Goal: Task Accomplishment & Management: Use online tool/utility

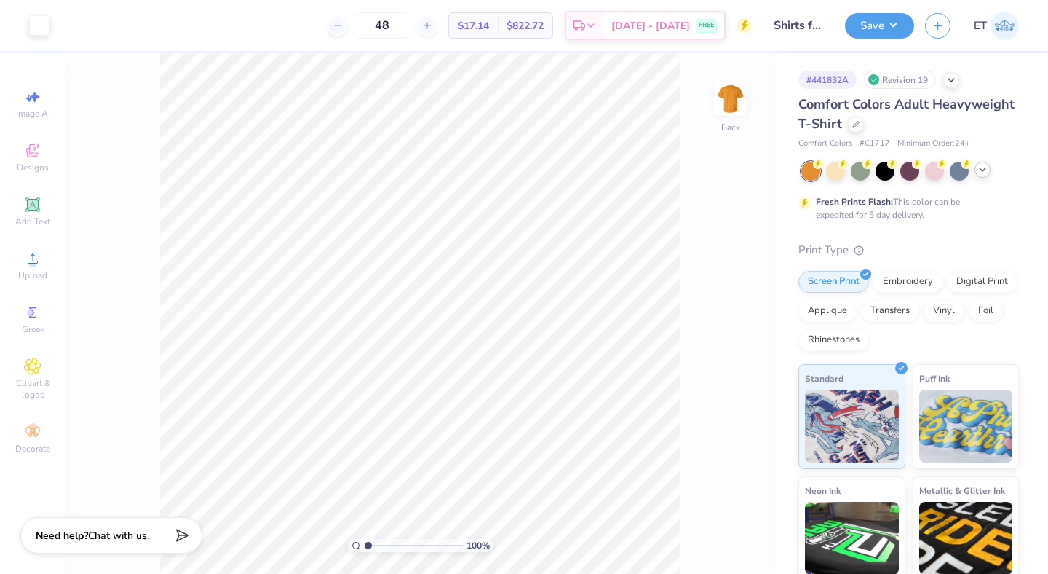
click at [978, 175] on div at bounding box center [983, 170] width 16 height 16
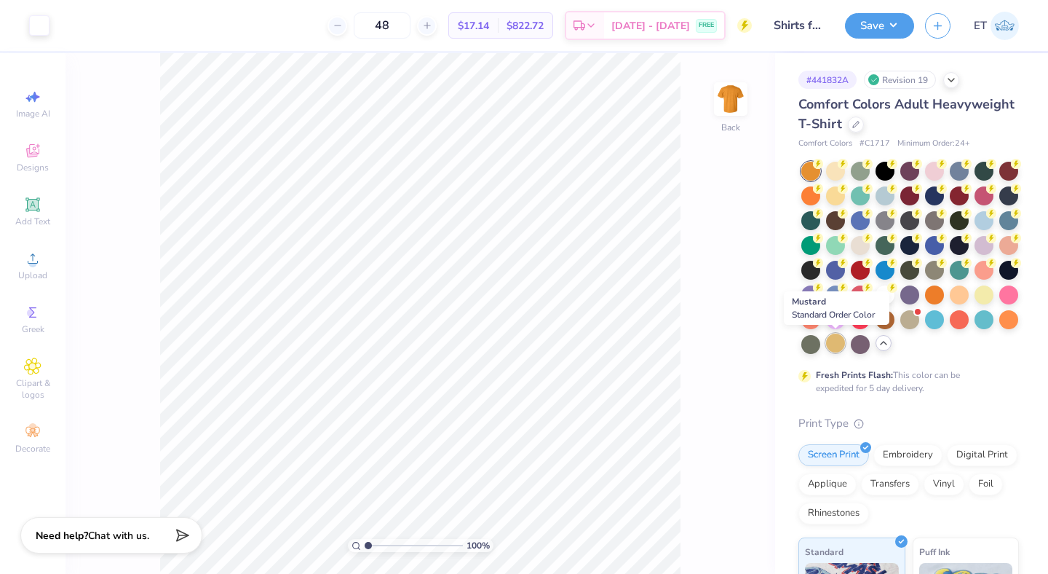
click at [836, 342] on div at bounding box center [835, 342] width 19 height 19
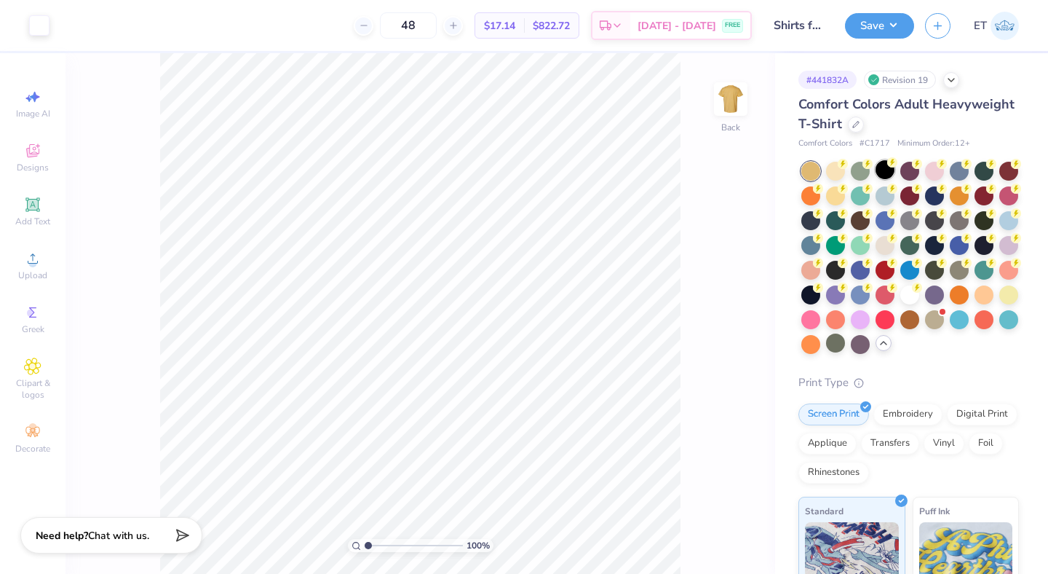
click at [888, 170] on div at bounding box center [885, 169] width 19 height 19
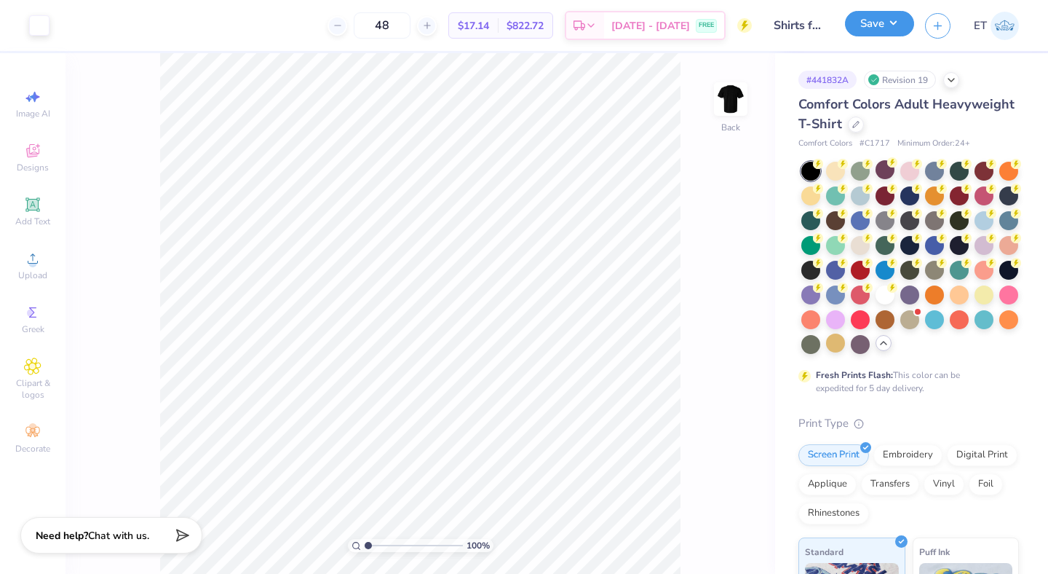
click at [890, 33] on button "Save" at bounding box center [879, 23] width 69 height 25
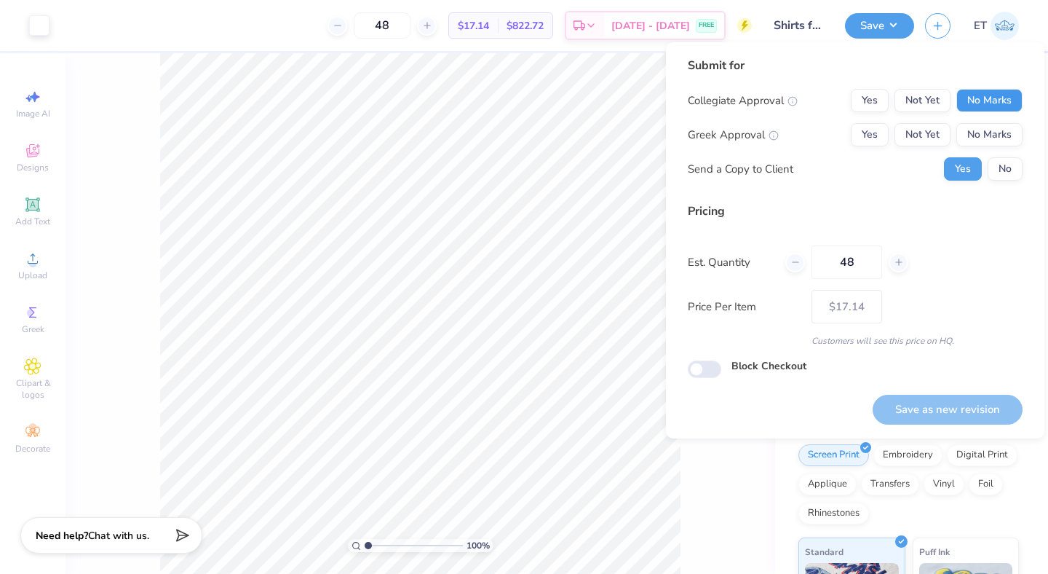
click at [968, 89] on button "No Marks" at bounding box center [990, 100] width 66 height 23
click at [980, 123] on button "No Marks" at bounding box center [990, 134] width 66 height 23
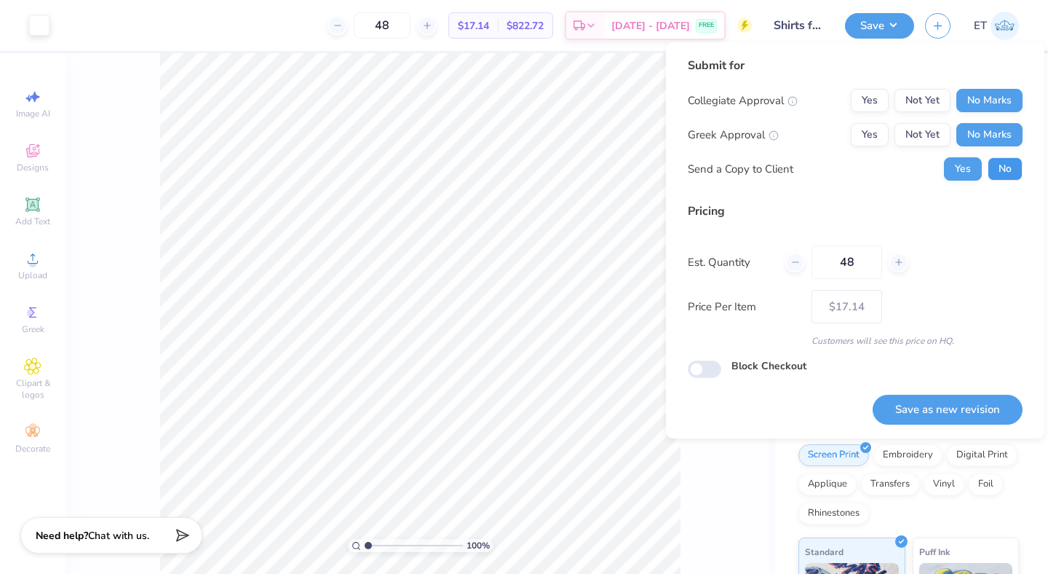
click at [1001, 167] on button "No" at bounding box center [1005, 168] width 35 height 23
click at [947, 403] on button "Save as new revision" at bounding box center [948, 410] width 150 height 30
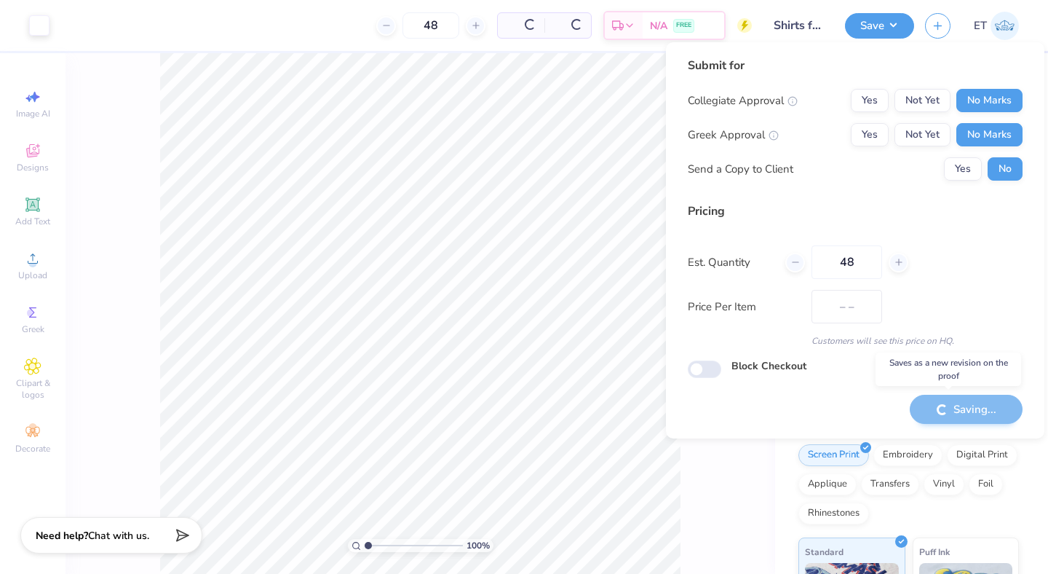
type input "$17.14"
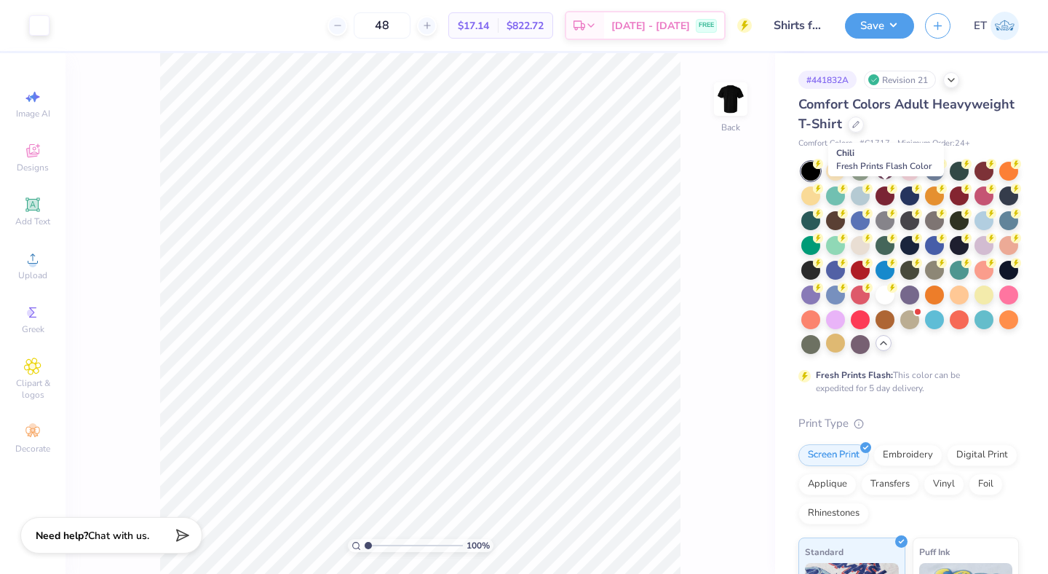
click at [885, 195] on div at bounding box center [885, 195] width 19 height 19
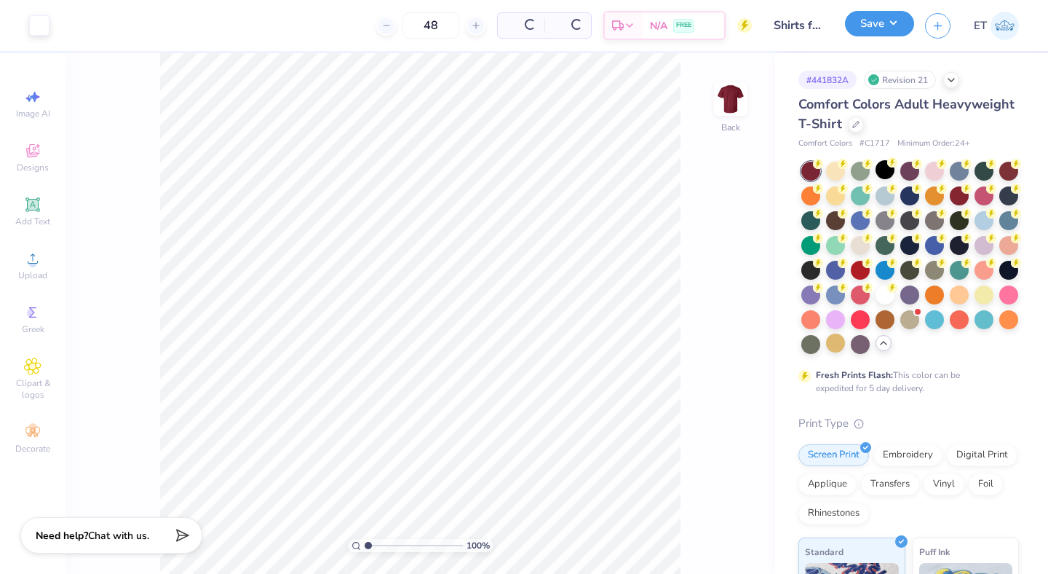
click at [889, 23] on button "Save" at bounding box center [879, 23] width 69 height 25
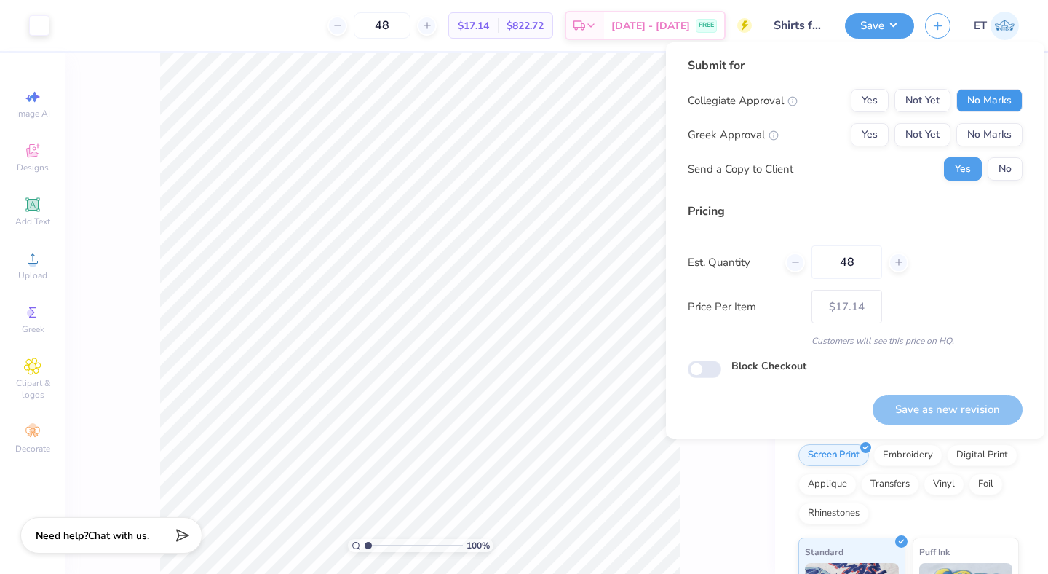
click at [971, 107] on button "No Marks" at bounding box center [990, 100] width 66 height 23
click at [977, 128] on button "No Marks" at bounding box center [990, 134] width 66 height 23
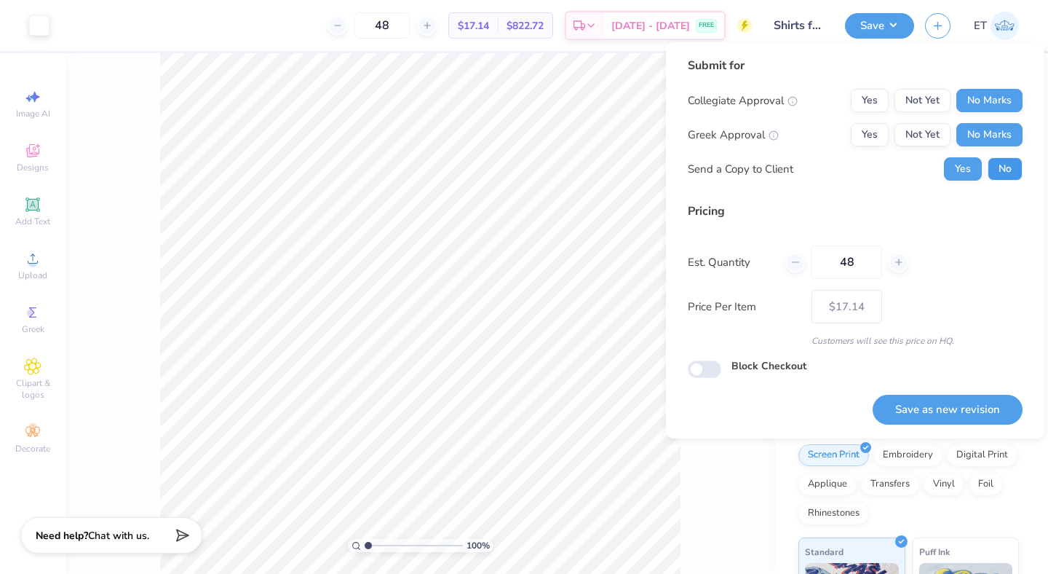
click at [1001, 171] on button "No" at bounding box center [1005, 168] width 35 height 23
click at [954, 403] on button "Save as new revision" at bounding box center [948, 410] width 150 height 30
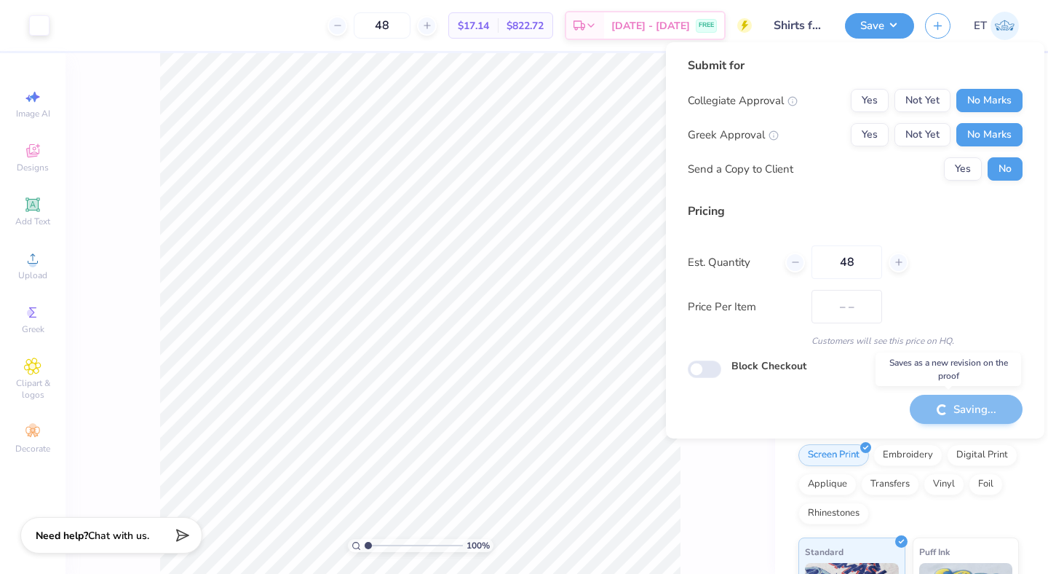
type input "$17.14"
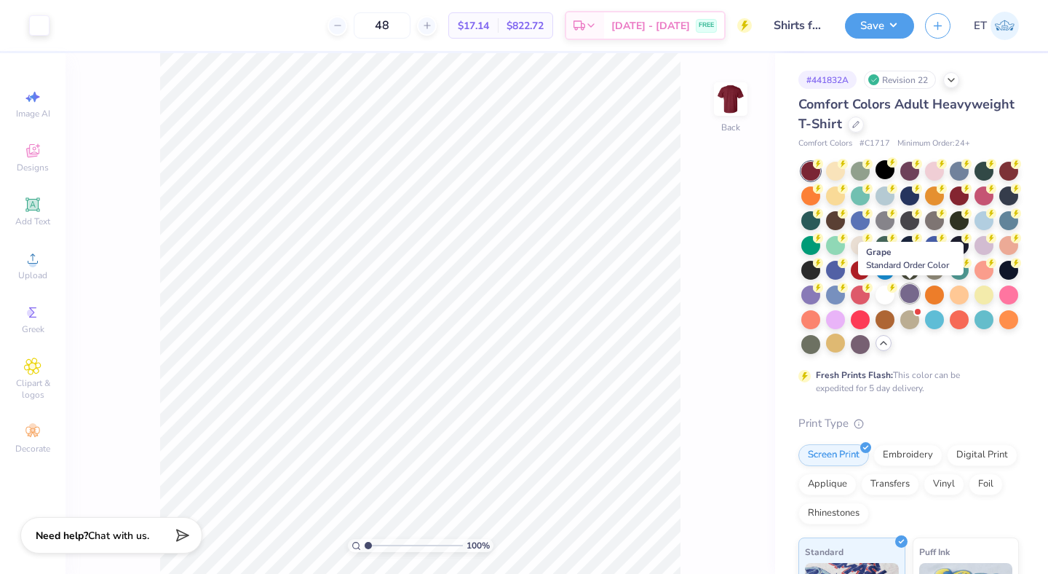
click at [908, 296] on div at bounding box center [909, 293] width 19 height 19
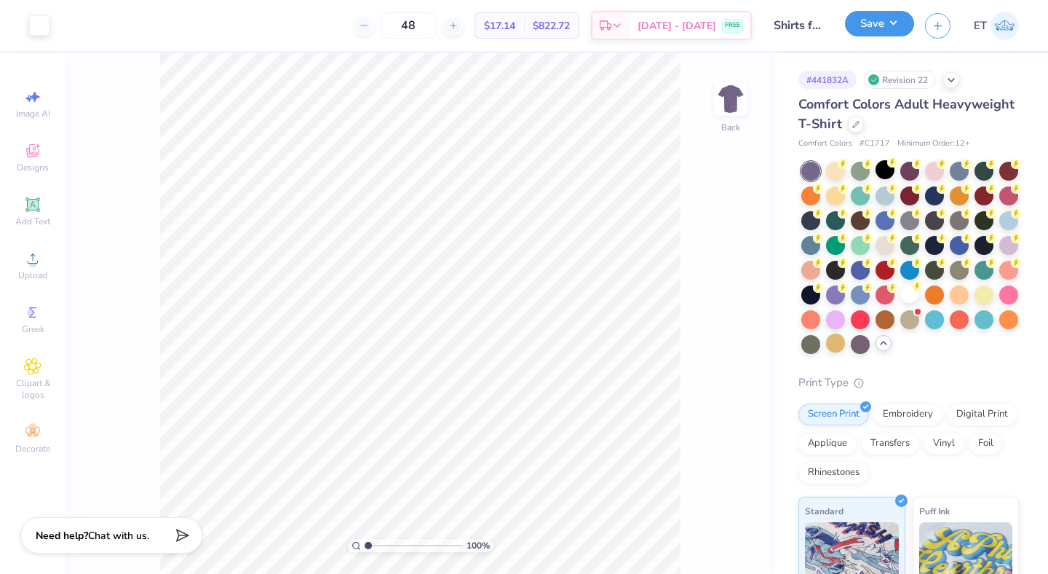
click at [901, 18] on button "Save" at bounding box center [879, 23] width 69 height 25
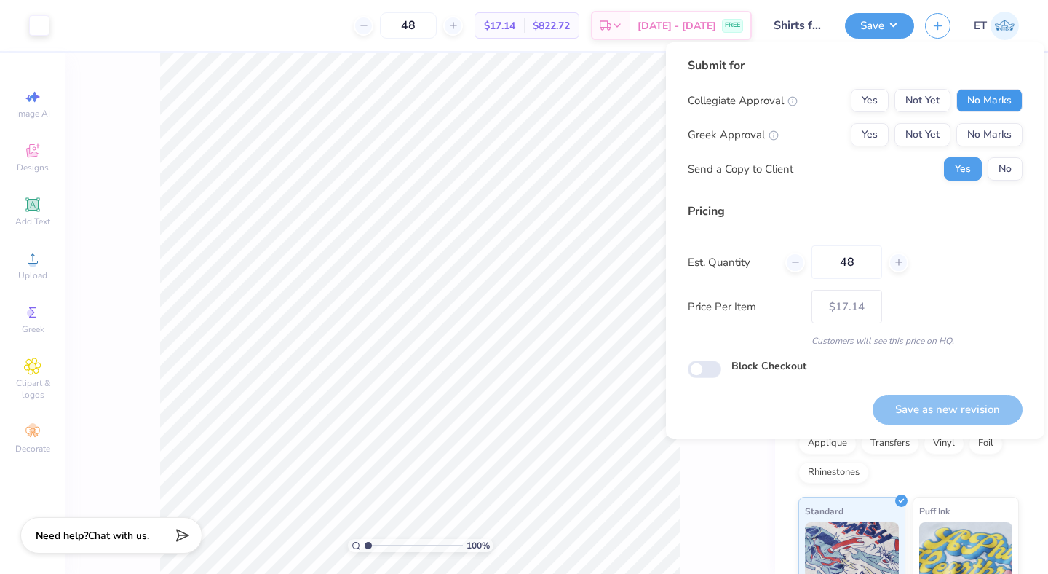
click at [977, 94] on button "No Marks" at bounding box center [990, 100] width 66 height 23
click at [985, 145] on button "No Marks" at bounding box center [990, 134] width 66 height 23
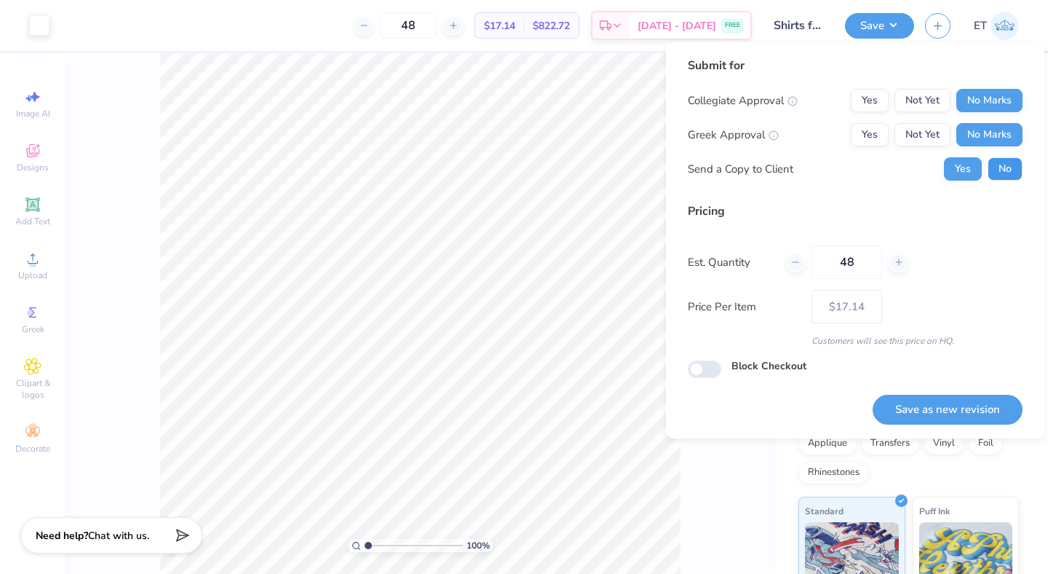
click at [1000, 167] on button "No" at bounding box center [1005, 168] width 35 height 23
click at [945, 409] on button "Save as new revision" at bounding box center [948, 410] width 150 height 30
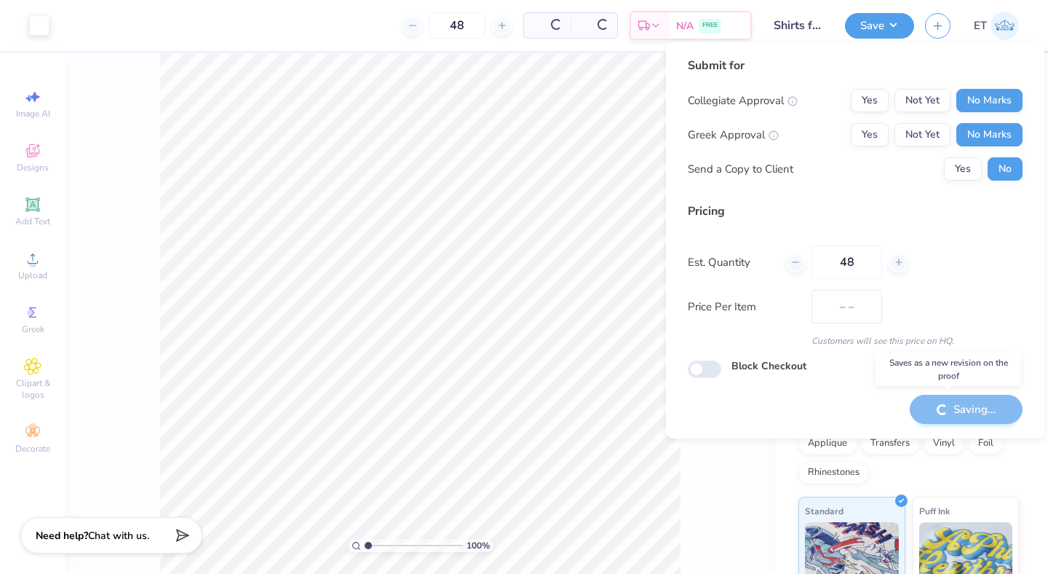
type input "$17.14"
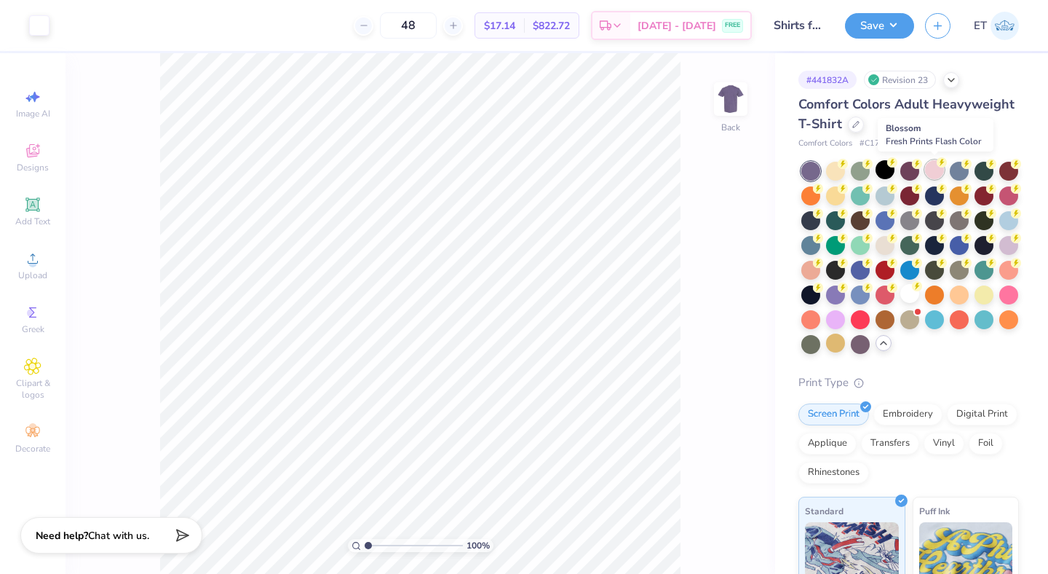
click at [933, 165] on div at bounding box center [934, 169] width 19 height 19
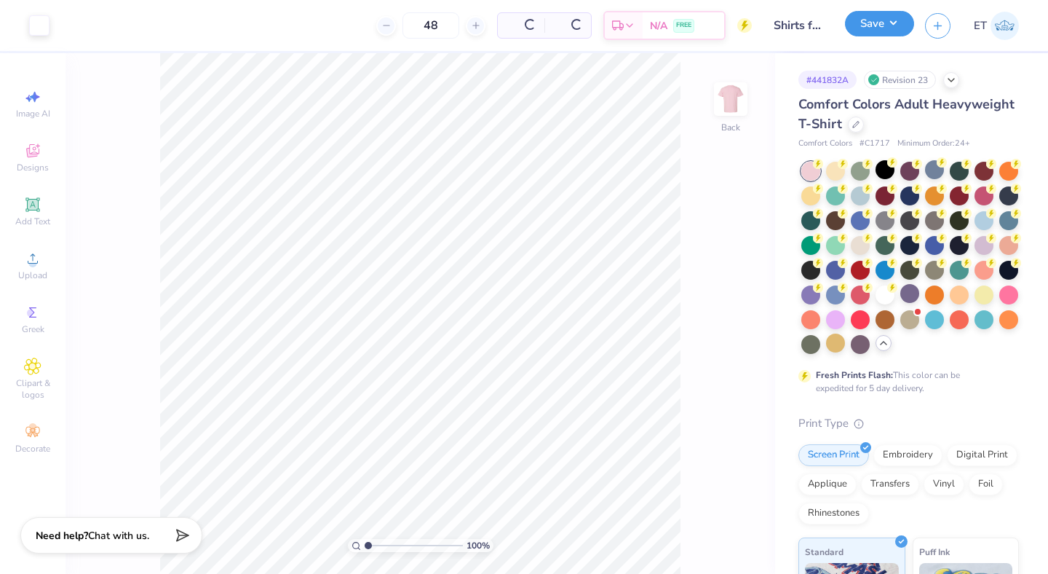
click at [891, 21] on button "Save" at bounding box center [879, 23] width 69 height 25
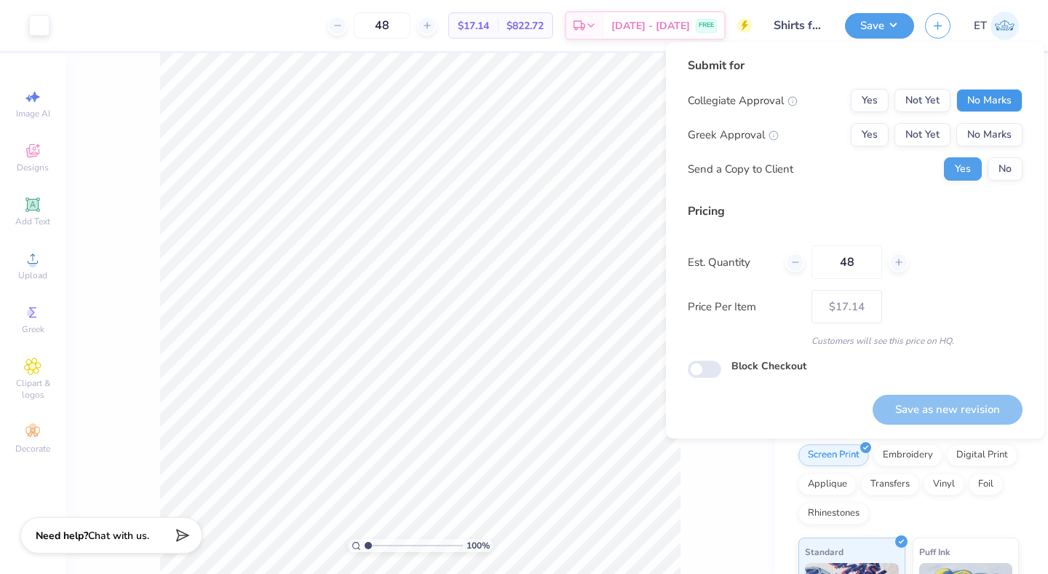
click at [976, 90] on button "No Marks" at bounding box center [990, 100] width 66 height 23
click at [991, 135] on button "No Marks" at bounding box center [990, 134] width 66 height 23
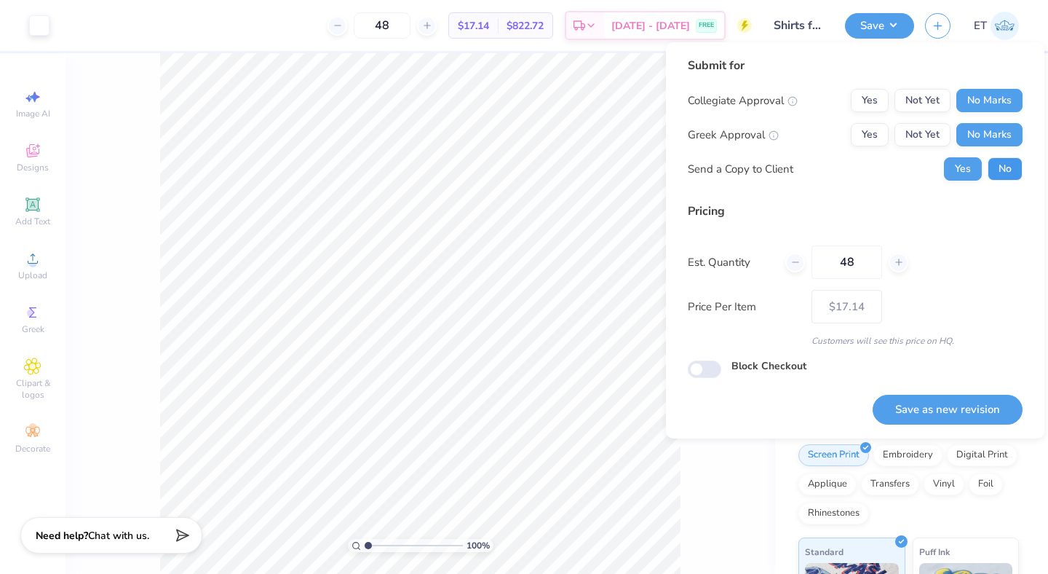
click at [1014, 171] on button "No" at bounding box center [1005, 168] width 35 height 23
click at [984, 408] on button "Save as new revision" at bounding box center [948, 410] width 150 height 30
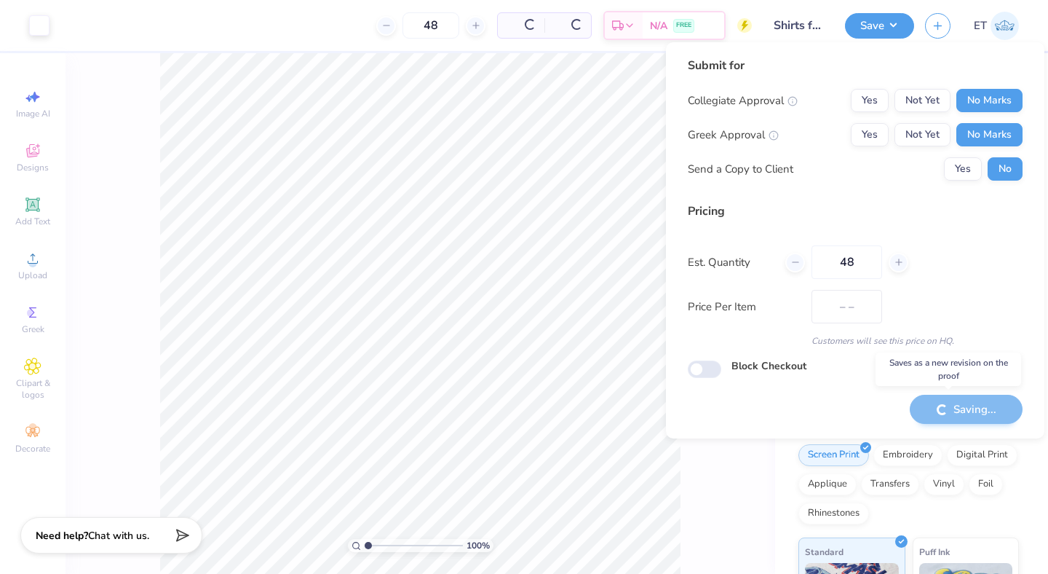
type input "$17.14"
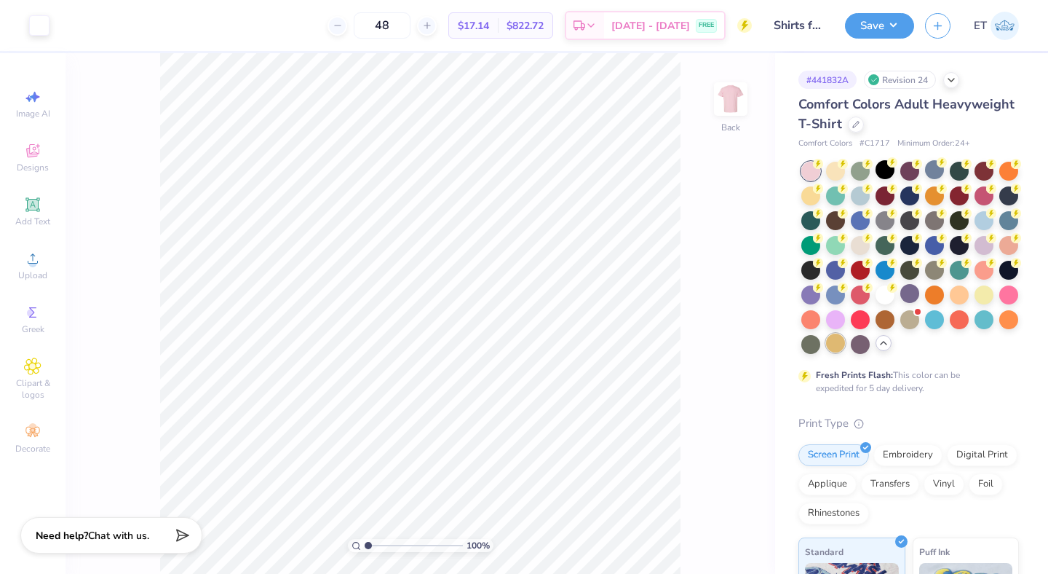
click at [842, 344] on div at bounding box center [835, 342] width 19 height 19
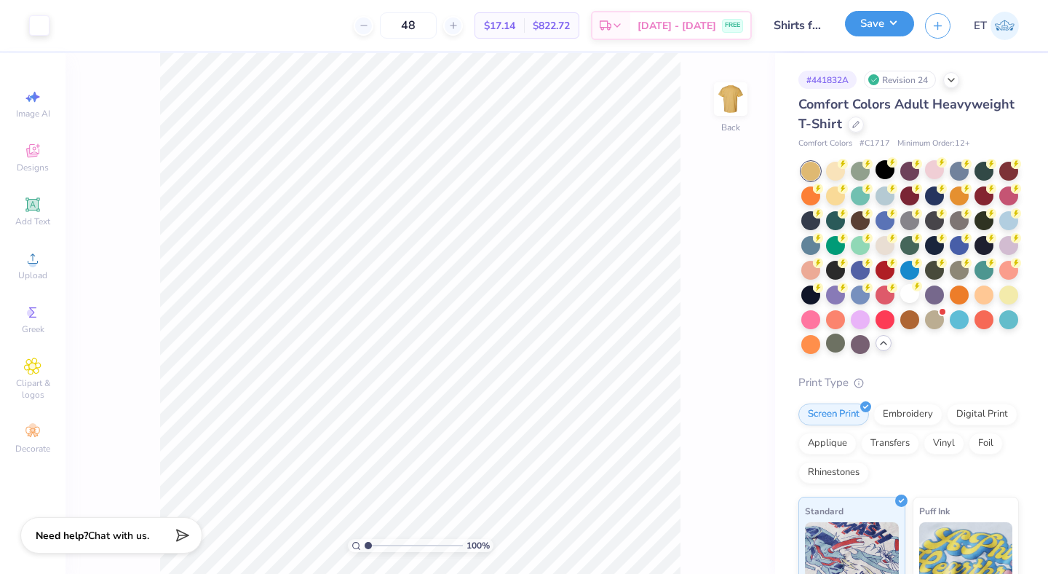
click at [887, 23] on button "Save" at bounding box center [879, 23] width 69 height 25
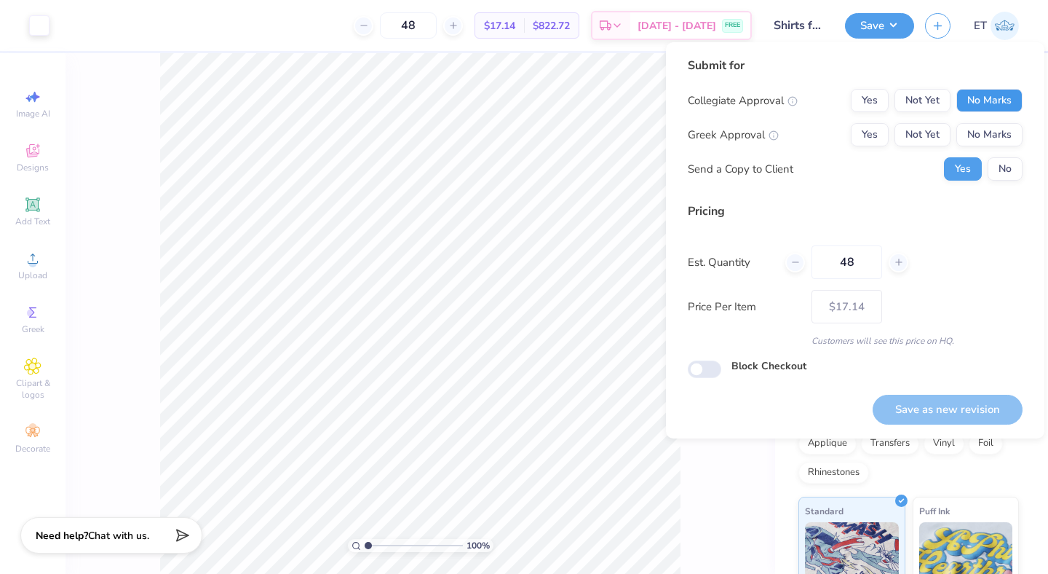
click at [988, 93] on button "No Marks" at bounding box center [990, 100] width 66 height 23
click at [988, 140] on button "No Marks" at bounding box center [990, 134] width 66 height 23
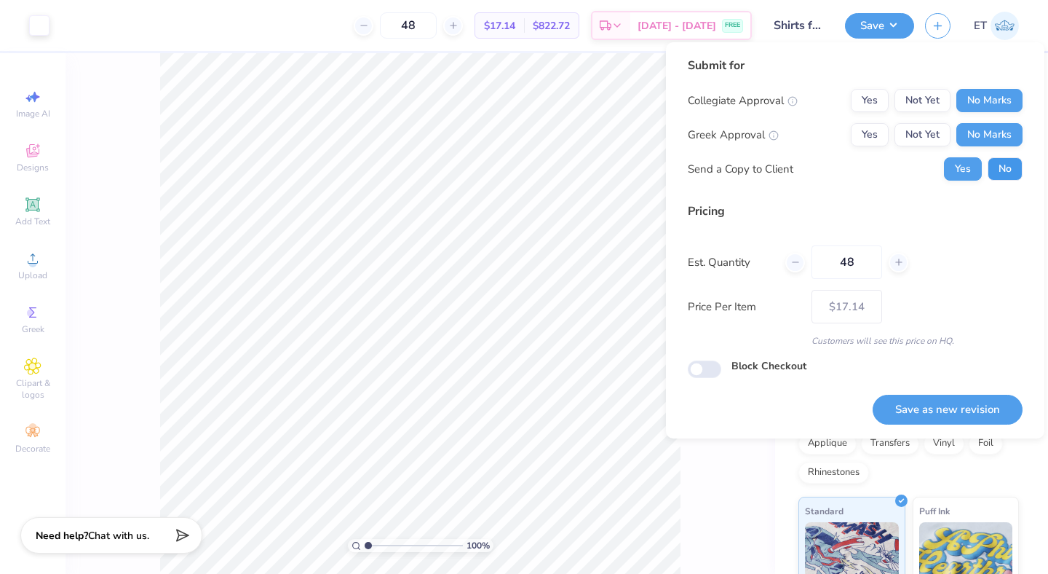
click at [999, 159] on button "No" at bounding box center [1005, 168] width 35 height 23
click at [963, 408] on button "Save as new revision" at bounding box center [948, 410] width 150 height 30
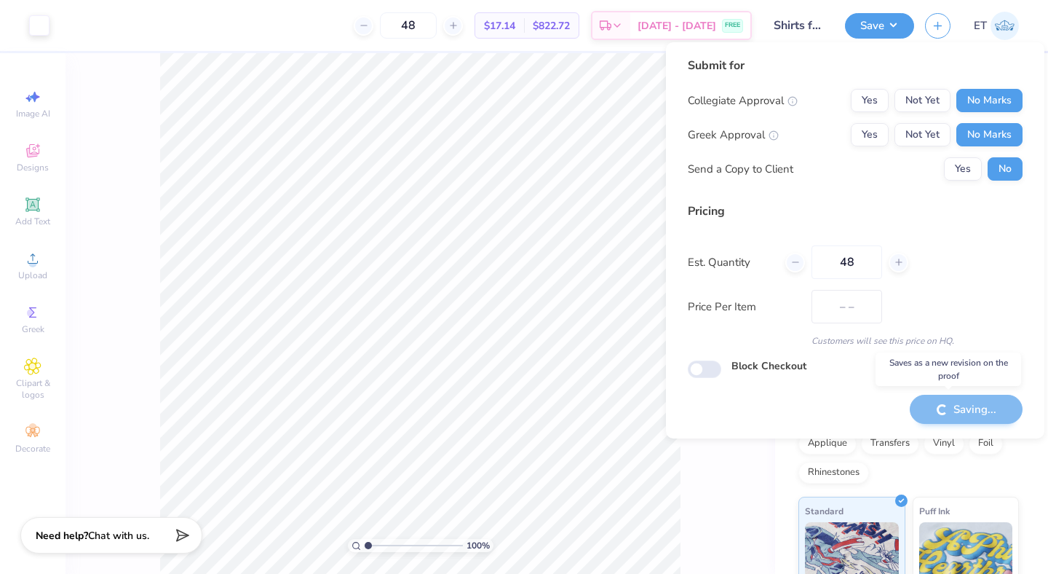
type input "$17.14"
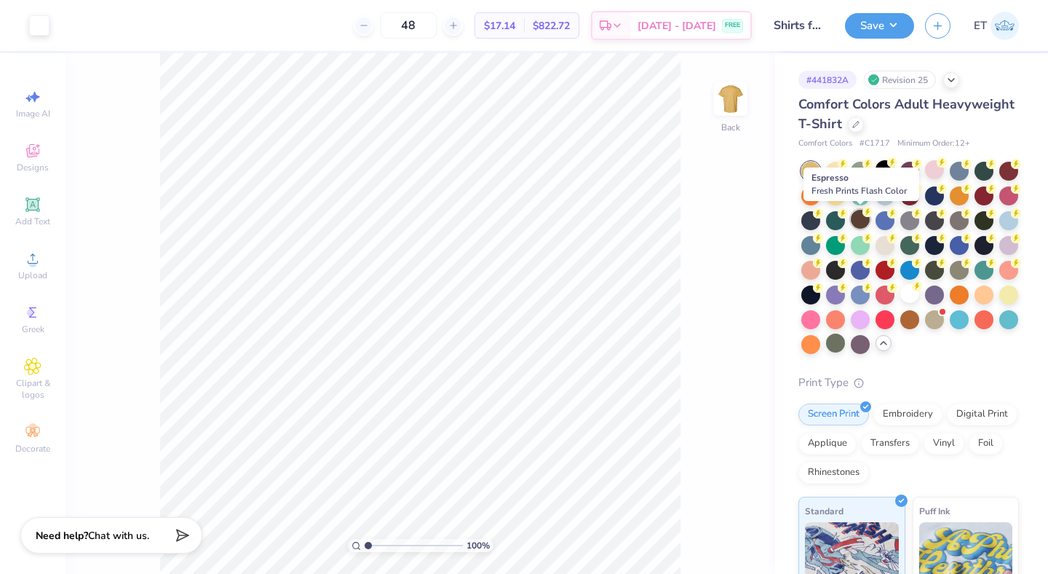
click at [860, 218] on div at bounding box center [860, 219] width 19 height 19
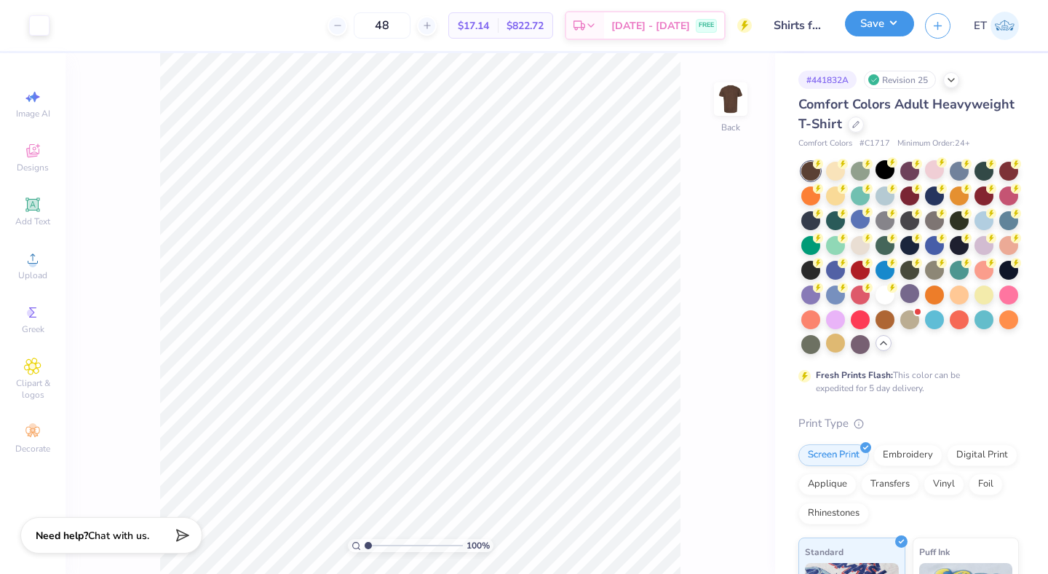
click at [894, 15] on button "Save" at bounding box center [879, 23] width 69 height 25
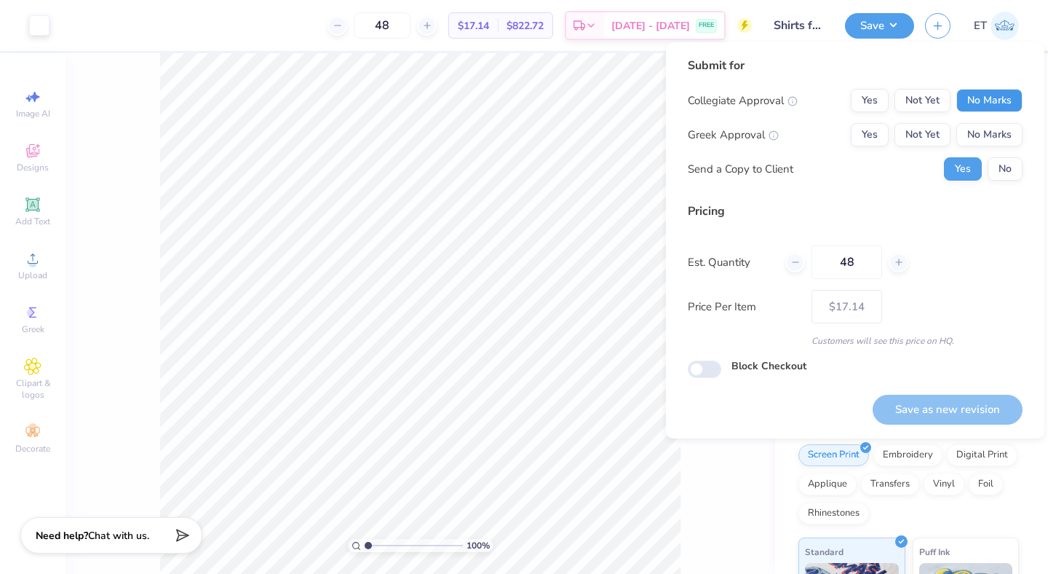
click at [965, 100] on button "No Marks" at bounding box center [990, 100] width 66 height 23
click at [973, 127] on button "No Marks" at bounding box center [990, 134] width 66 height 23
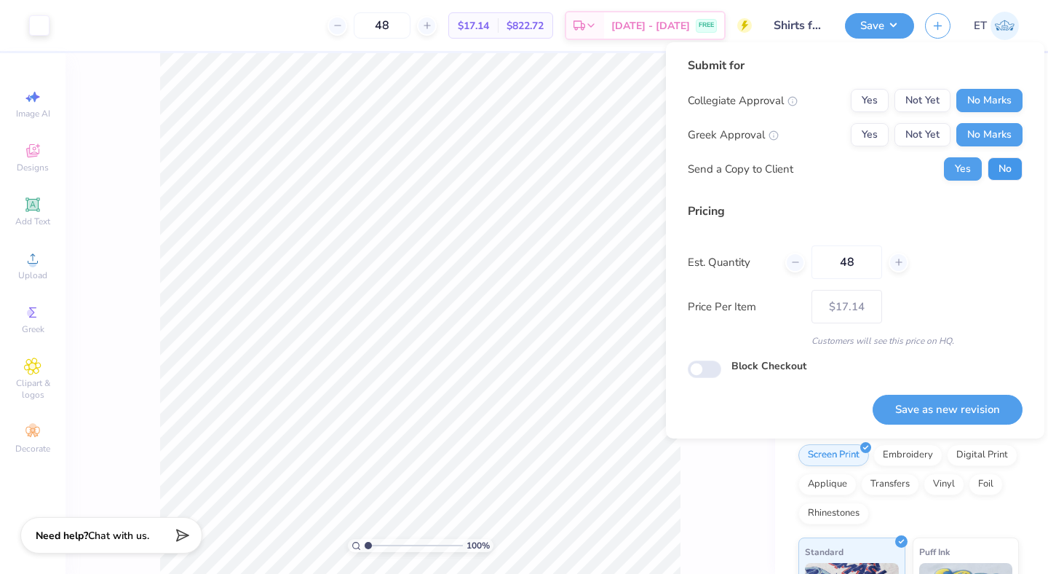
click at [1005, 159] on button "No" at bounding box center [1005, 168] width 35 height 23
click at [961, 403] on button "Save as new revision" at bounding box center [948, 410] width 150 height 30
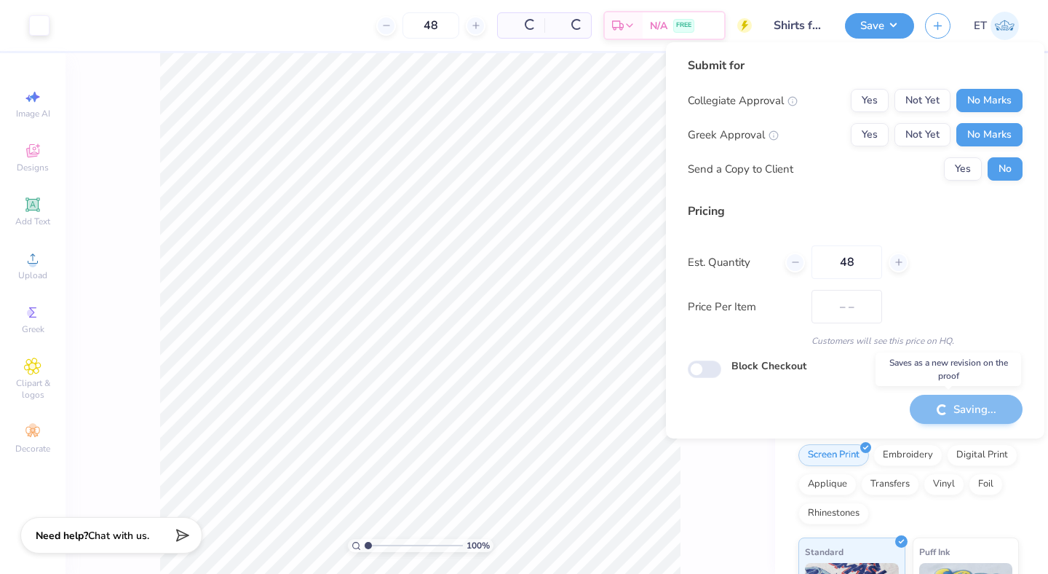
type input "$17.14"
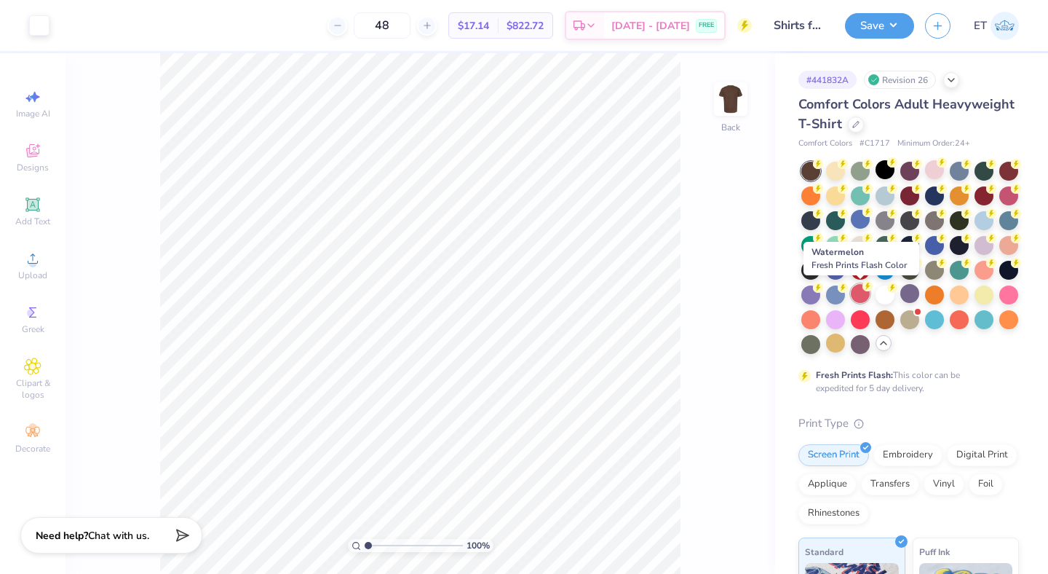
click at [863, 301] on div at bounding box center [860, 293] width 19 height 19
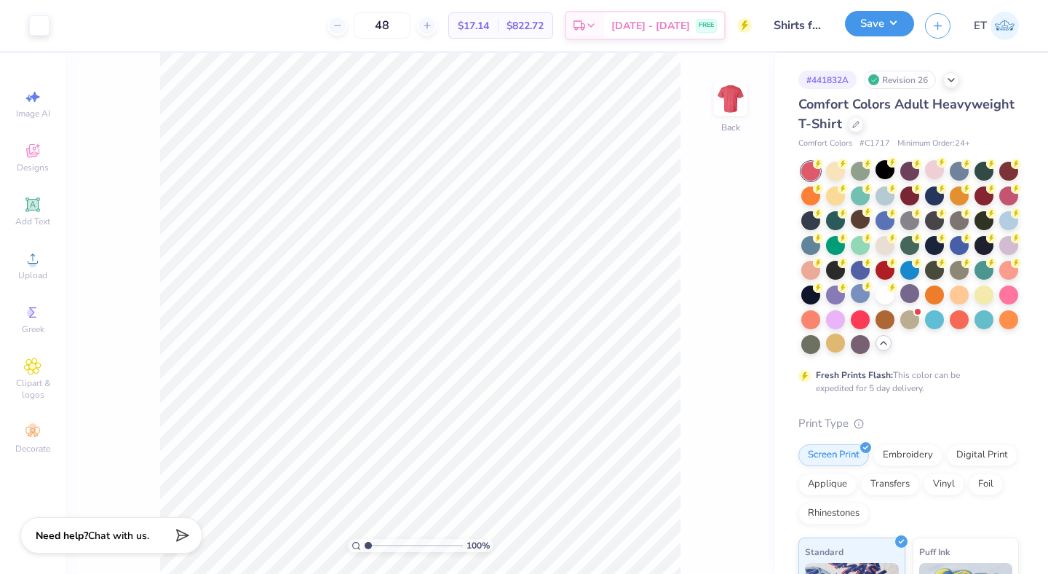
click at [889, 26] on button "Save" at bounding box center [879, 23] width 69 height 25
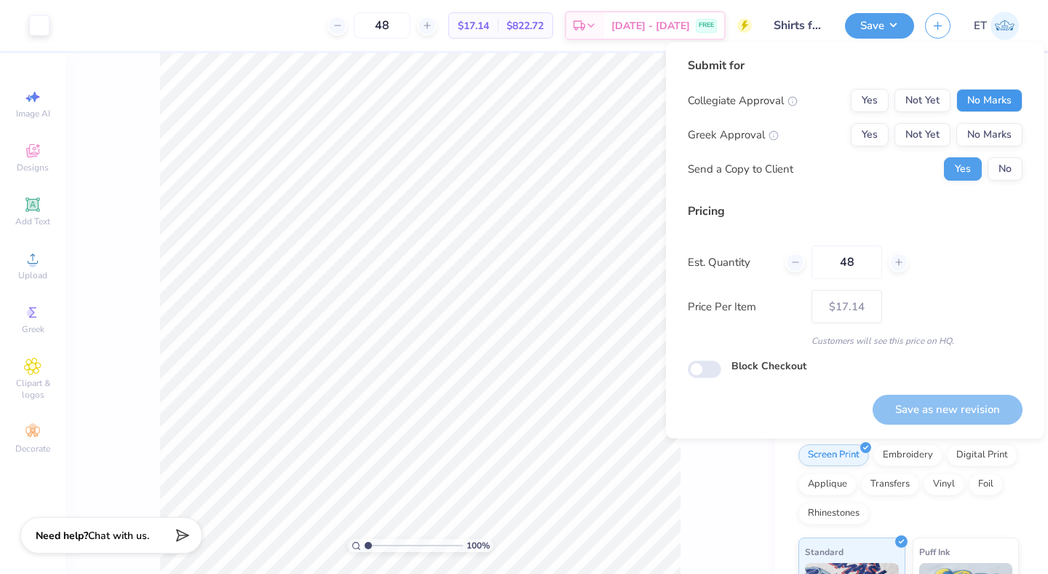
click at [967, 95] on button "No Marks" at bounding box center [990, 100] width 66 height 23
click at [975, 126] on button "No Marks" at bounding box center [990, 134] width 66 height 23
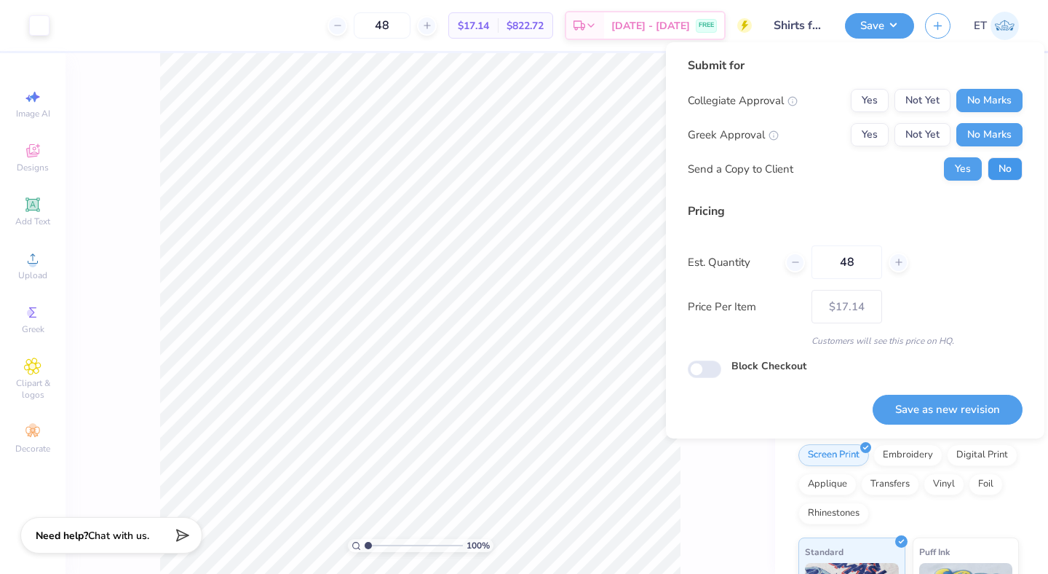
click at [1005, 175] on button "No" at bounding box center [1005, 168] width 35 height 23
click at [970, 408] on button "Save as new revision" at bounding box center [948, 410] width 150 height 30
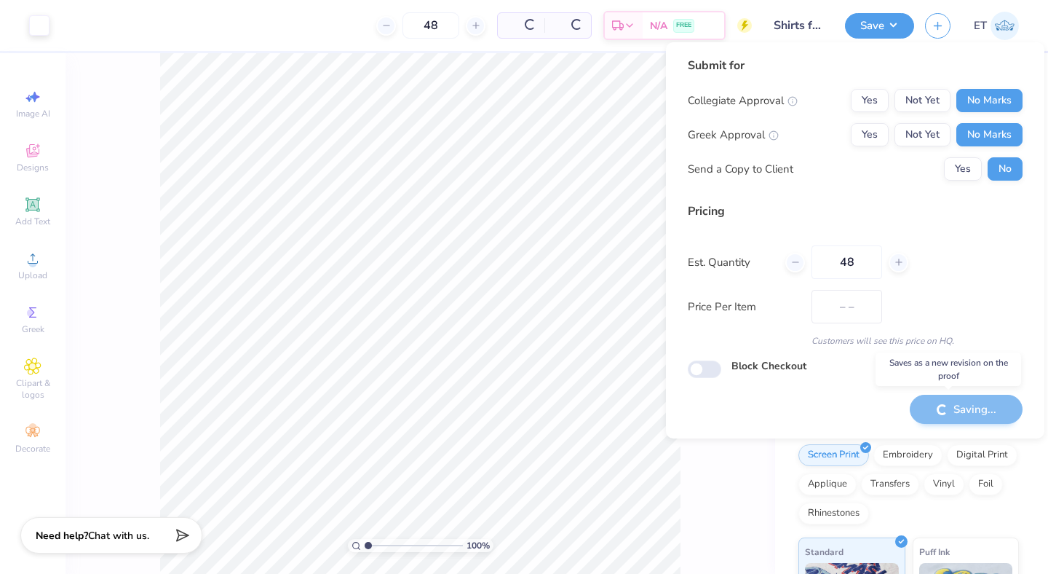
type input "$17.14"
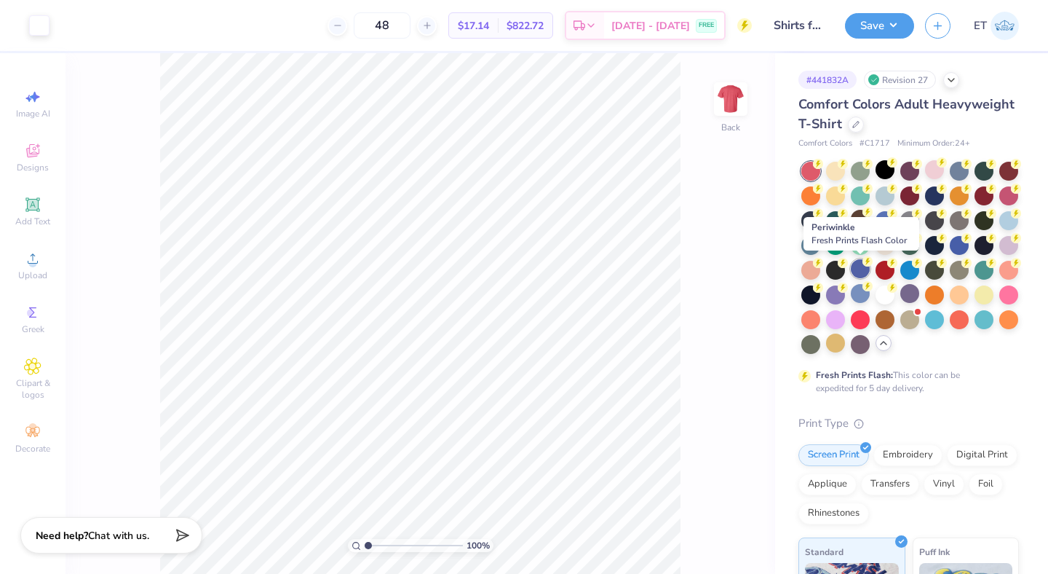
click at [858, 270] on div at bounding box center [860, 268] width 19 height 19
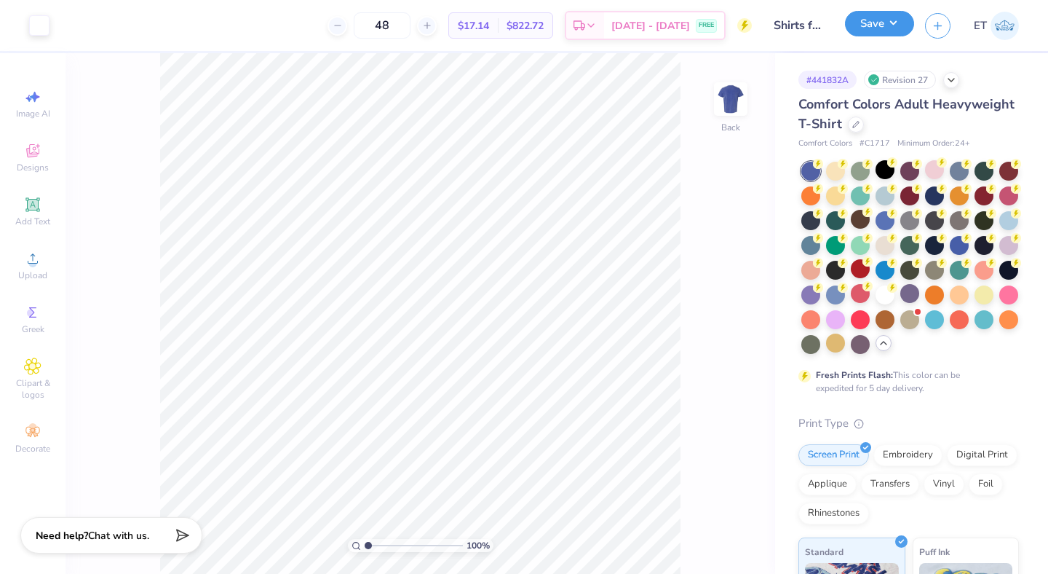
click at [892, 36] on button "Save" at bounding box center [879, 23] width 69 height 25
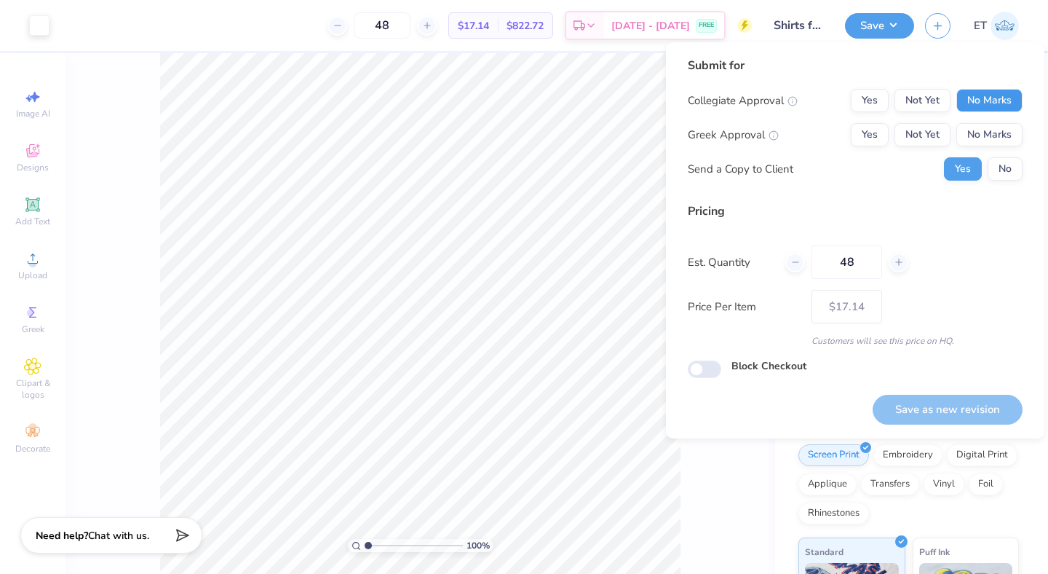
click at [981, 103] on button "No Marks" at bounding box center [990, 100] width 66 height 23
click at [997, 136] on button "No Marks" at bounding box center [990, 134] width 66 height 23
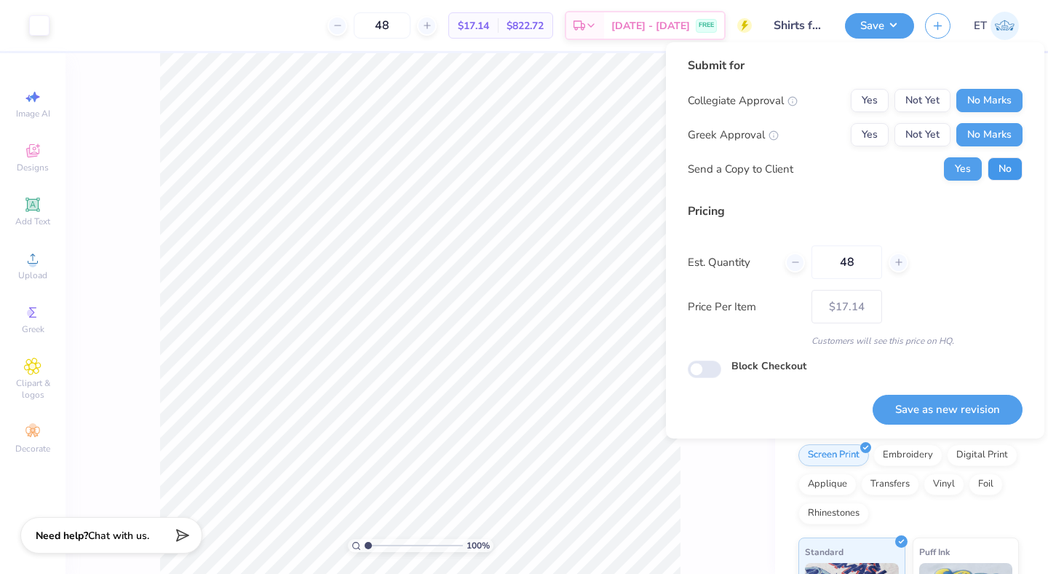
click at [1005, 158] on button "No" at bounding box center [1005, 168] width 35 height 23
click at [964, 411] on button "Save as new revision" at bounding box center [948, 410] width 150 height 30
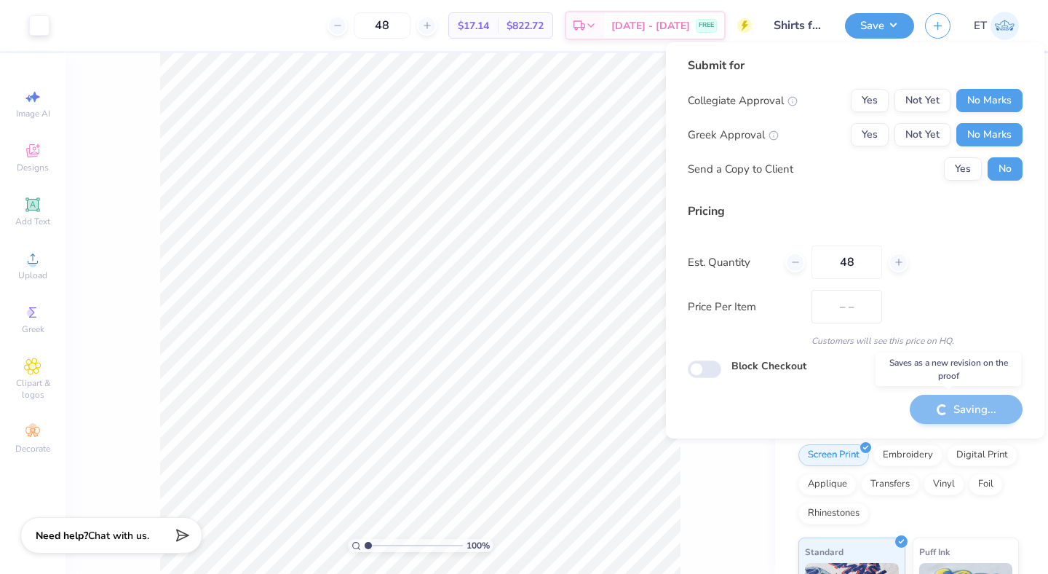
type input "$17.14"
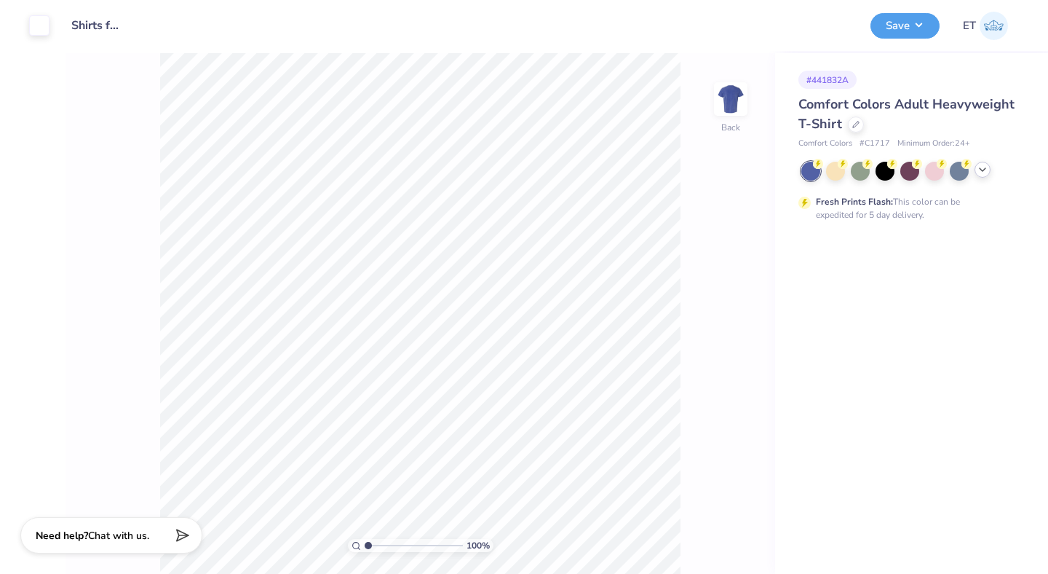
click at [979, 170] on icon at bounding box center [983, 170] width 12 height 12
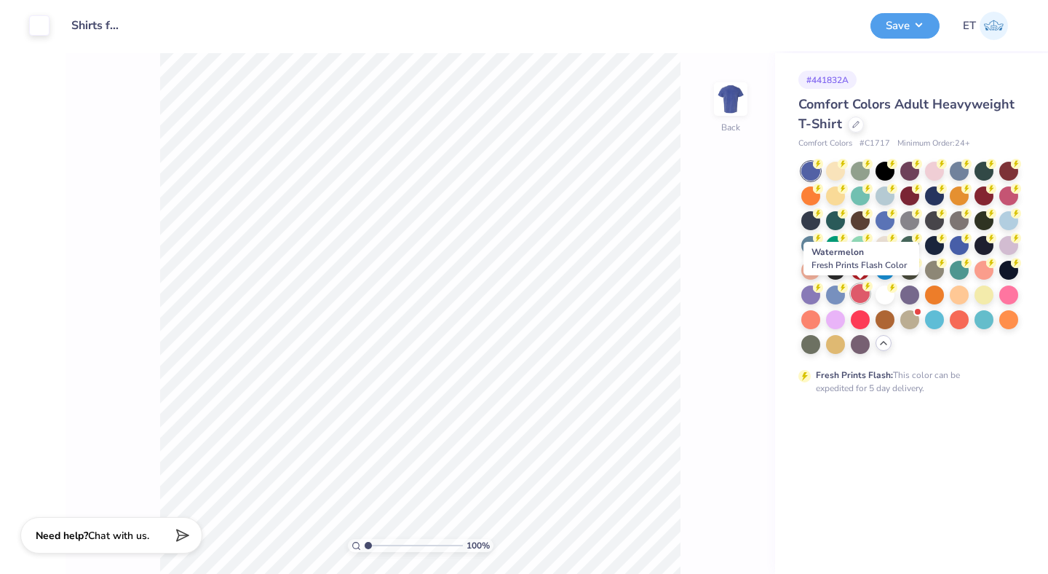
click at [862, 294] on div at bounding box center [860, 293] width 19 height 19
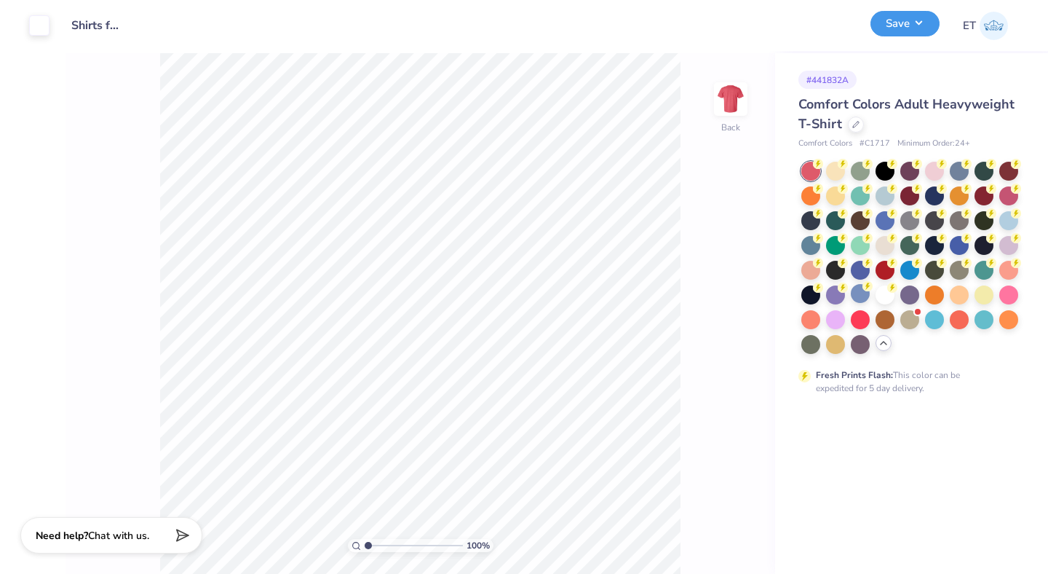
click at [907, 16] on button "Save" at bounding box center [905, 23] width 69 height 25
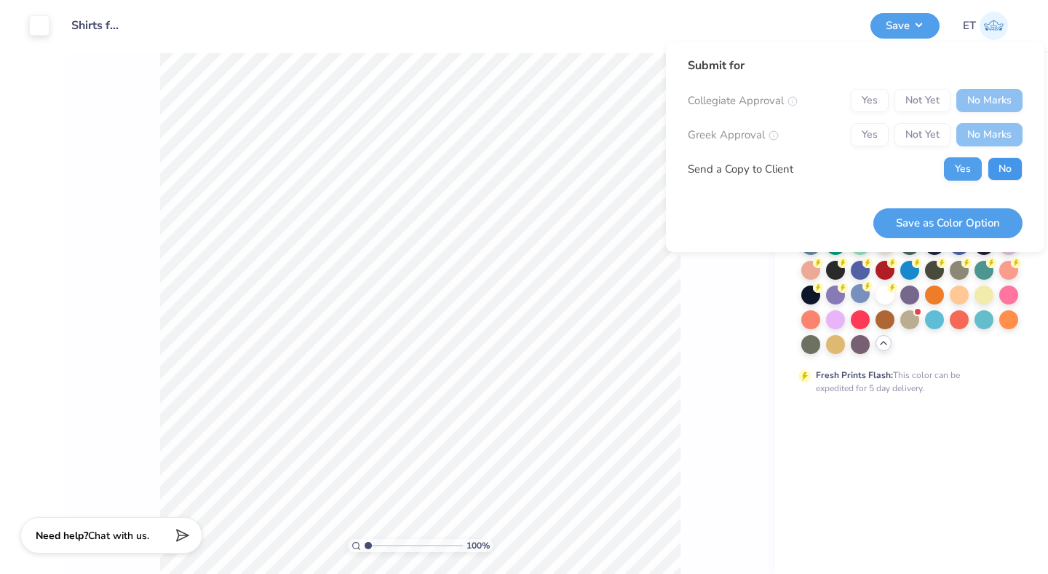
click at [999, 173] on button "No" at bounding box center [1005, 168] width 35 height 23
click at [997, 213] on button "Save as Color Option" at bounding box center [948, 223] width 149 height 30
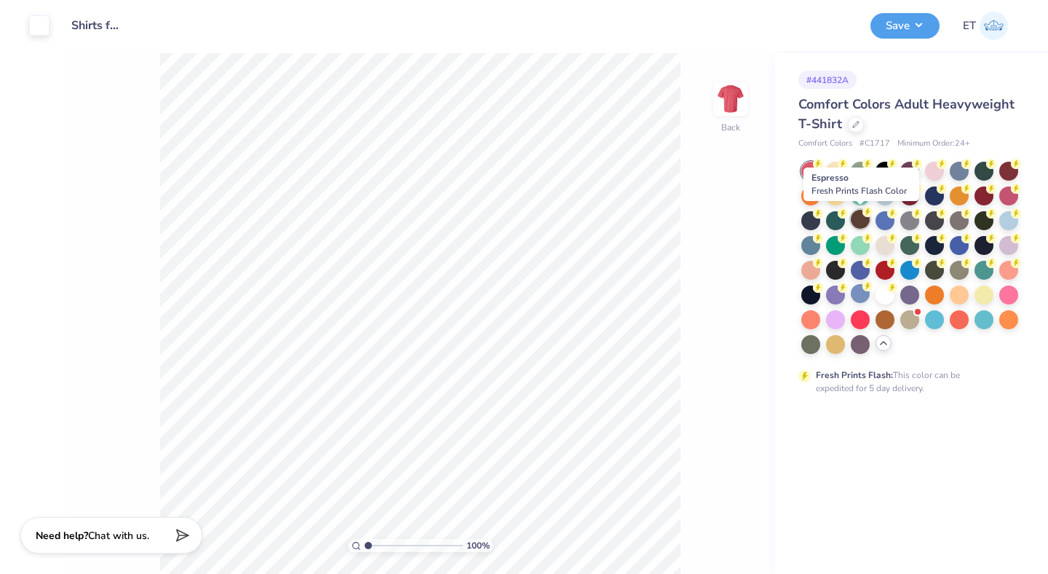
click at [858, 221] on div at bounding box center [860, 219] width 19 height 19
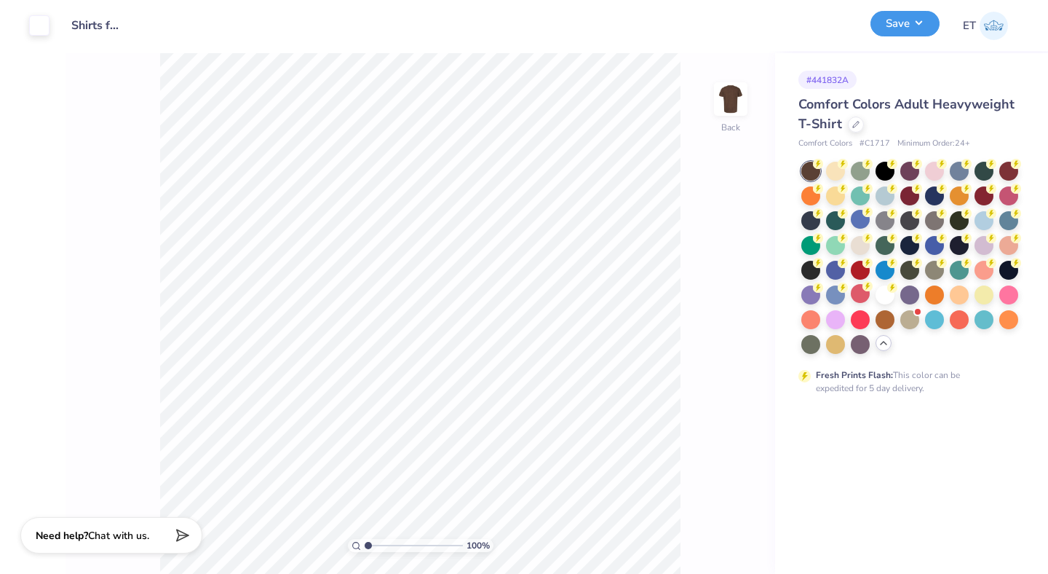
click at [910, 28] on button "Save" at bounding box center [905, 23] width 69 height 25
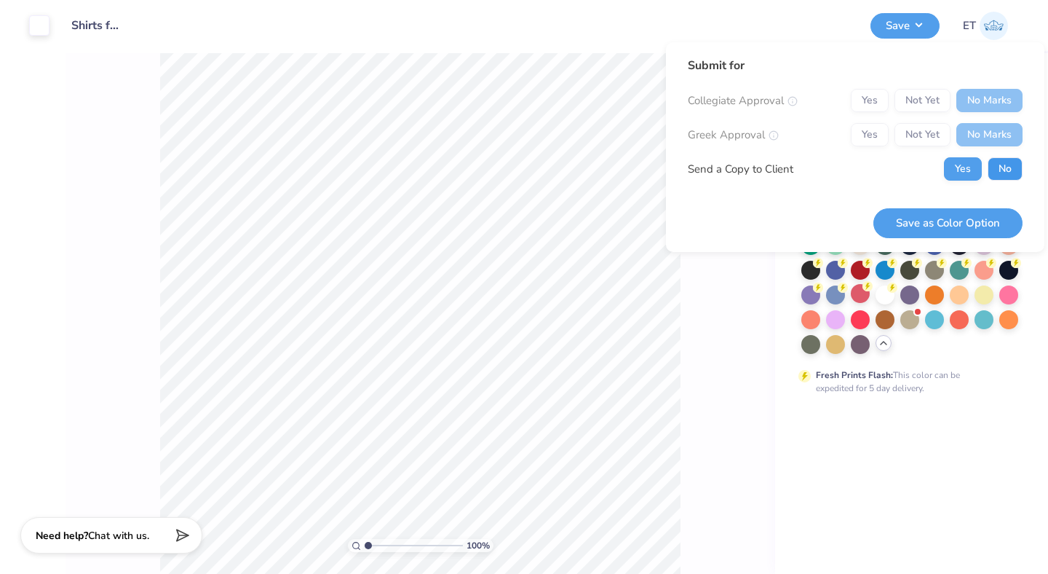
click at [1000, 170] on button "No" at bounding box center [1005, 168] width 35 height 23
click at [989, 217] on button "Save as Color Option" at bounding box center [948, 223] width 149 height 30
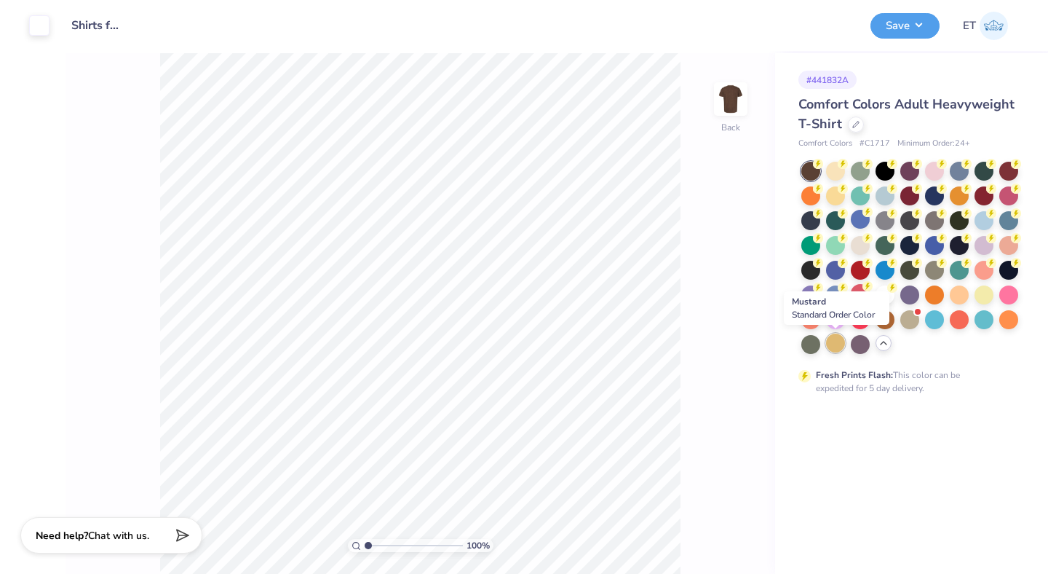
click at [844, 341] on div at bounding box center [835, 342] width 19 height 19
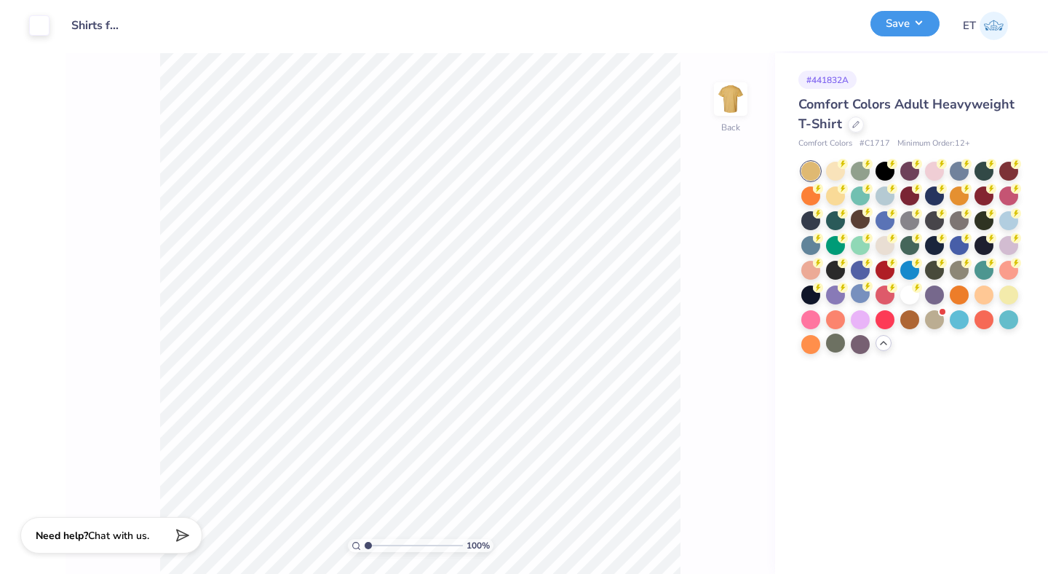
click at [922, 34] on button "Save" at bounding box center [905, 23] width 69 height 25
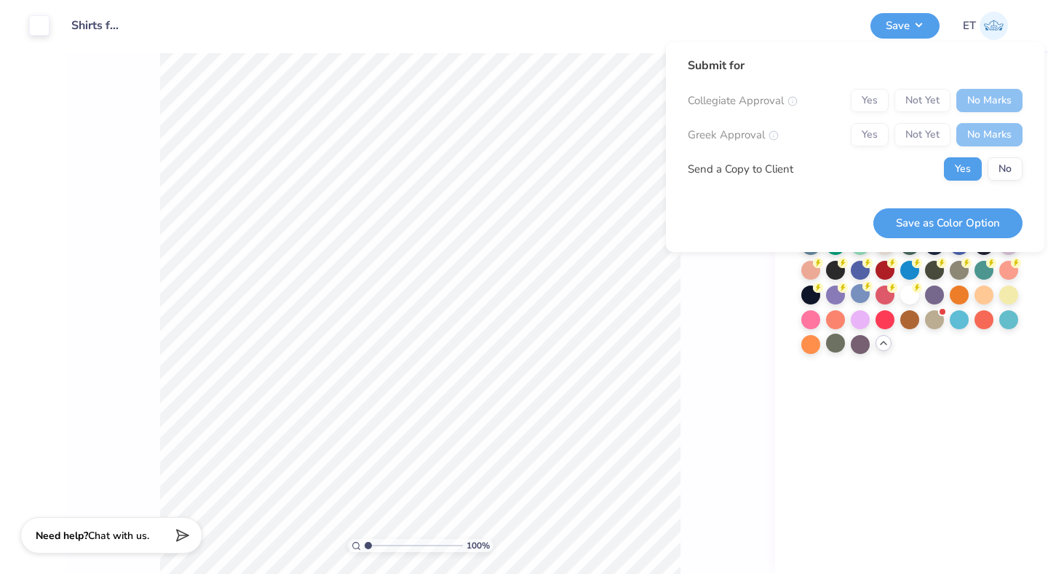
click at [986, 173] on div "Yes No" at bounding box center [983, 168] width 79 height 23
click at [991, 173] on button "No" at bounding box center [1005, 168] width 35 height 23
click at [978, 225] on button "Save as Color Option" at bounding box center [948, 223] width 149 height 30
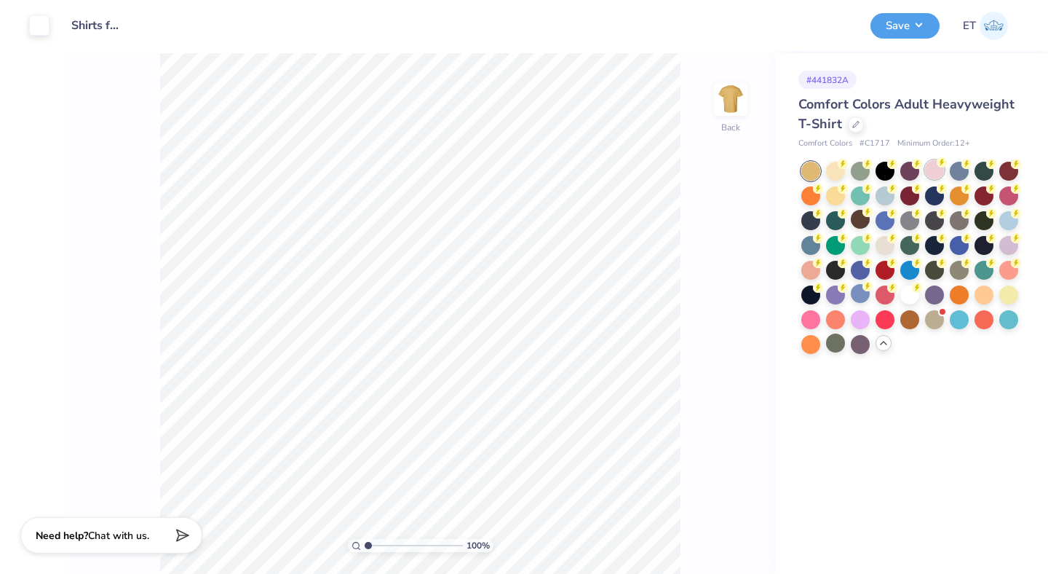
click at [933, 170] on div at bounding box center [934, 169] width 19 height 19
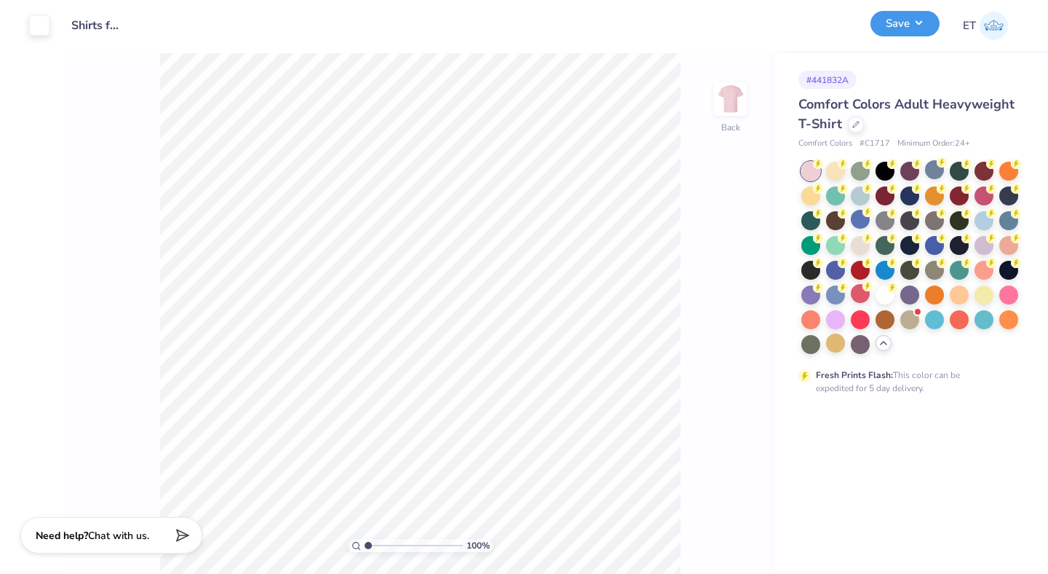
click at [911, 26] on button "Save" at bounding box center [905, 23] width 69 height 25
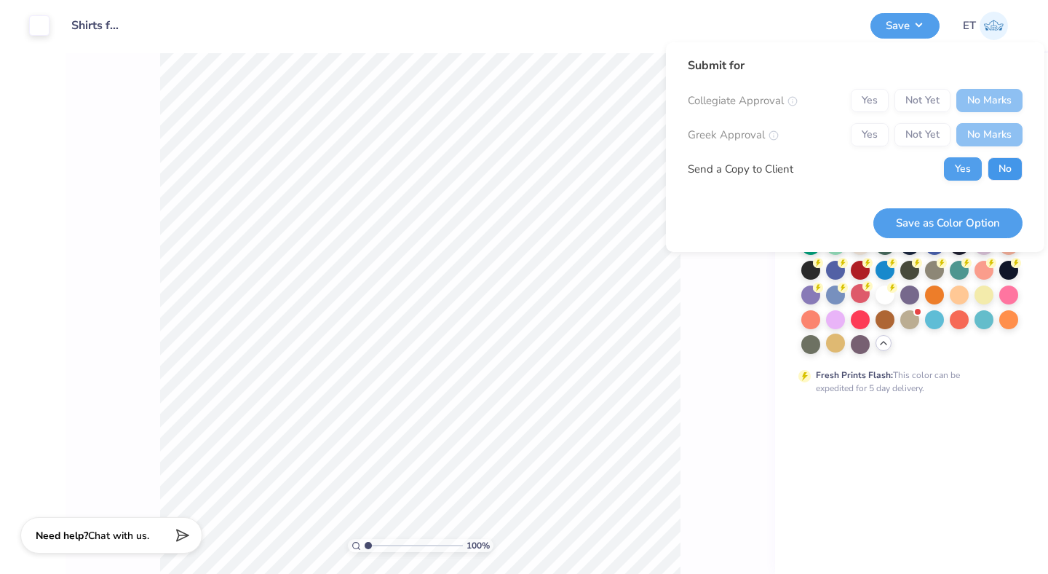
click at [997, 172] on button "No" at bounding box center [1005, 168] width 35 height 23
click at [981, 236] on button "Save as Color Option" at bounding box center [948, 223] width 149 height 30
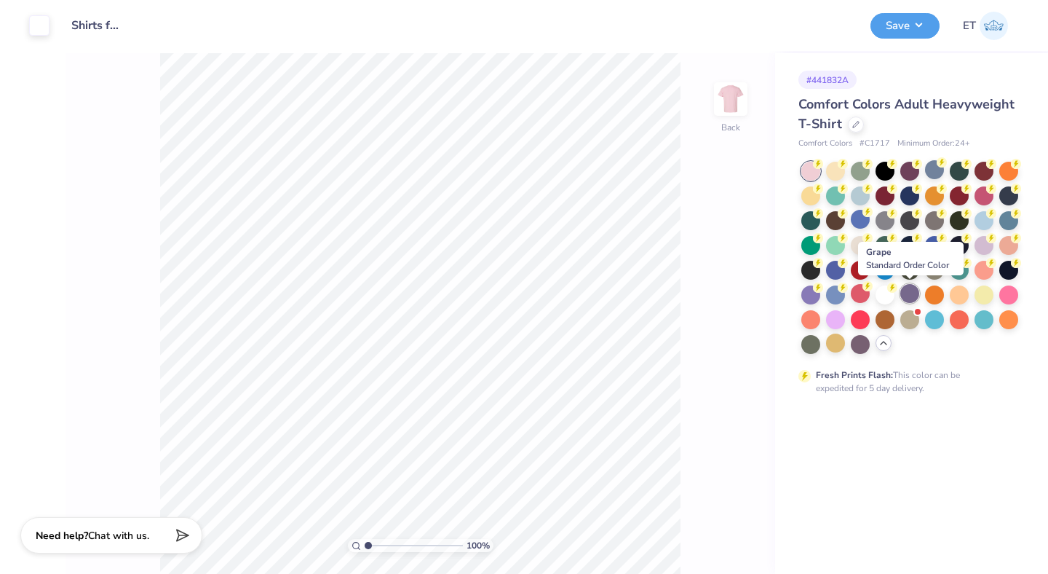
click at [908, 298] on div at bounding box center [909, 293] width 19 height 19
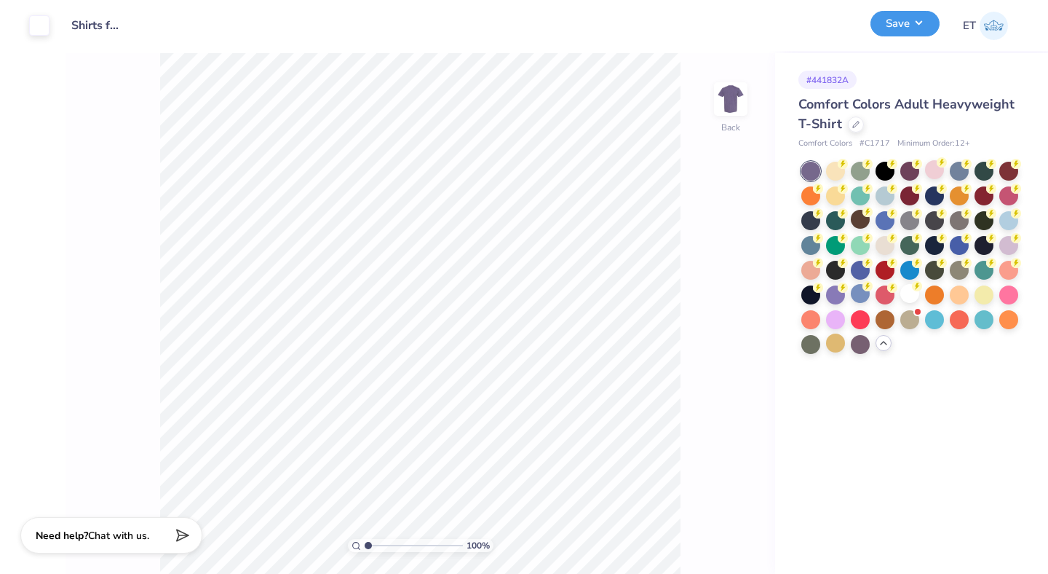
click at [914, 29] on button "Save" at bounding box center [905, 23] width 69 height 25
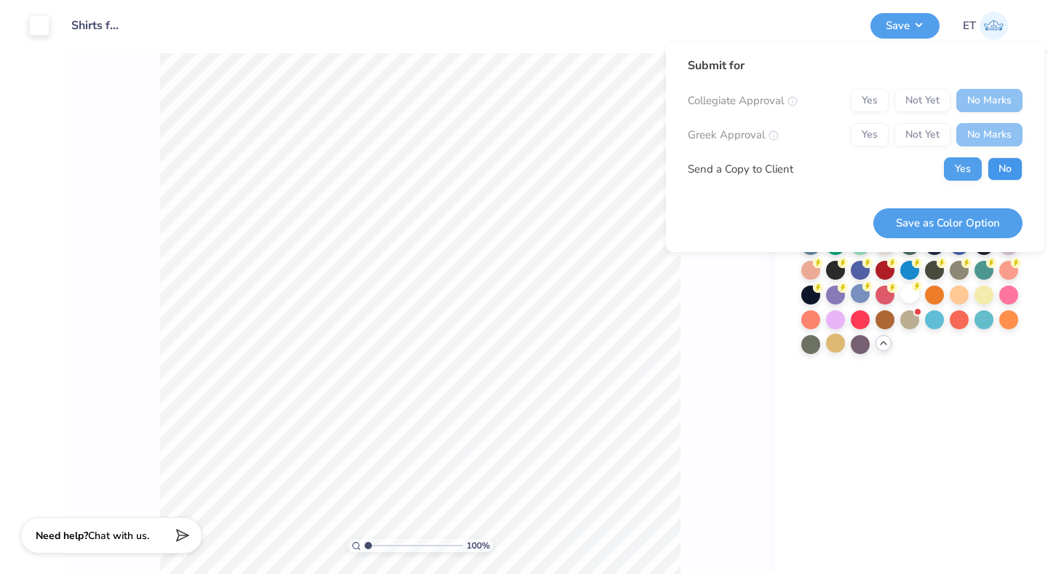
click at [1016, 165] on button "No" at bounding box center [1005, 168] width 35 height 23
click at [981, 223] on button "Save as Color Option" at bounding box center [948, 223] width 149 height 30
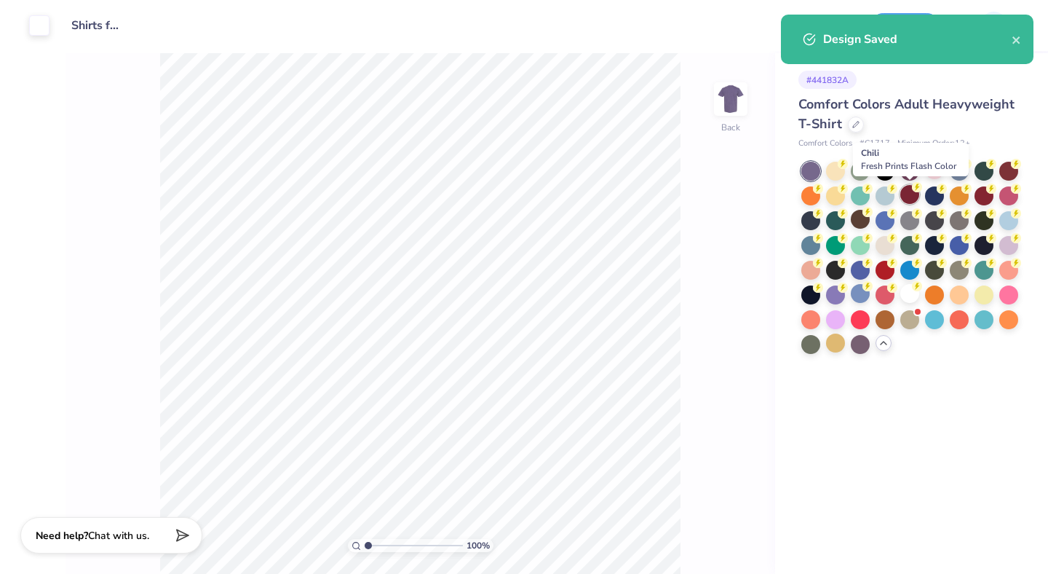
click at [910, 192] on div at bounding box center [909, 194] width 19 height 19
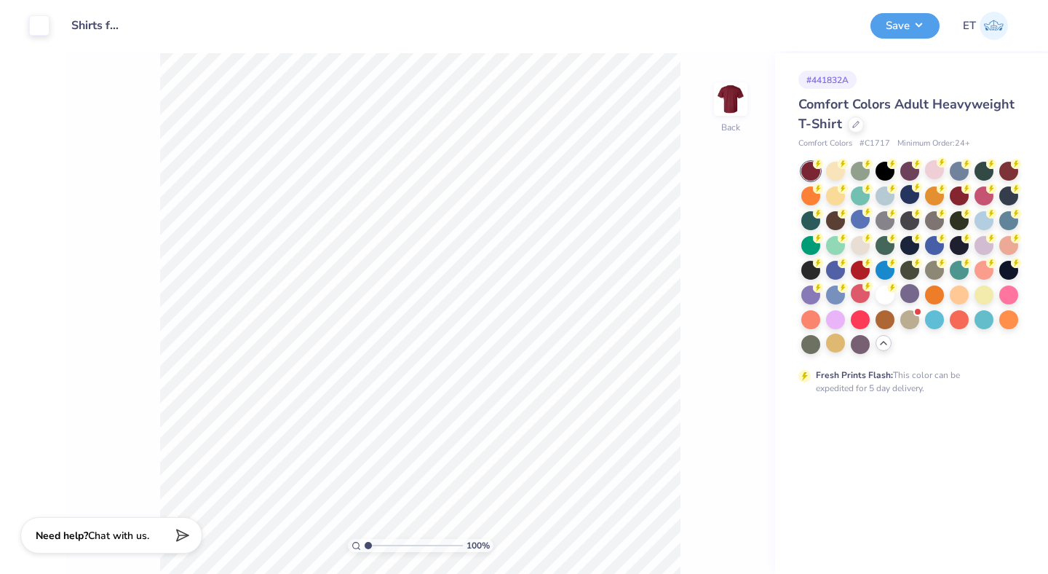
click at [909, 17] on div "Design Saved" at bounding box center [907, 15] width 258 height 6
click at [917, 31] on button "Save" at bounding box center [905, 23] width 69 height 25
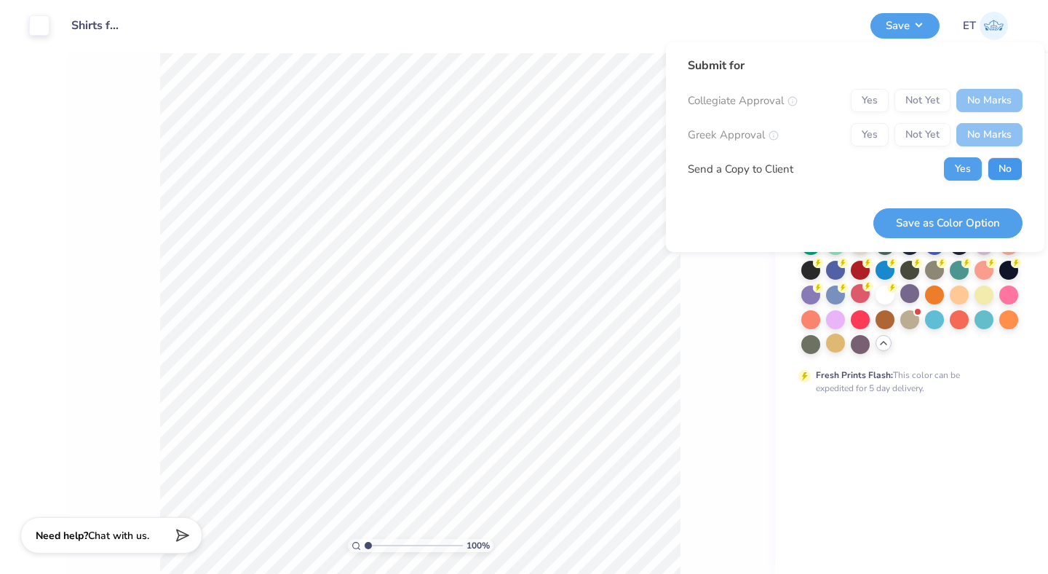
click at [1002, 167] on button "No" at bounding box center [1005, 168] width 35 height 23
click at [988, 210] on button "Save as Color Option" at bounding box center [948, 223] width 149 height 30
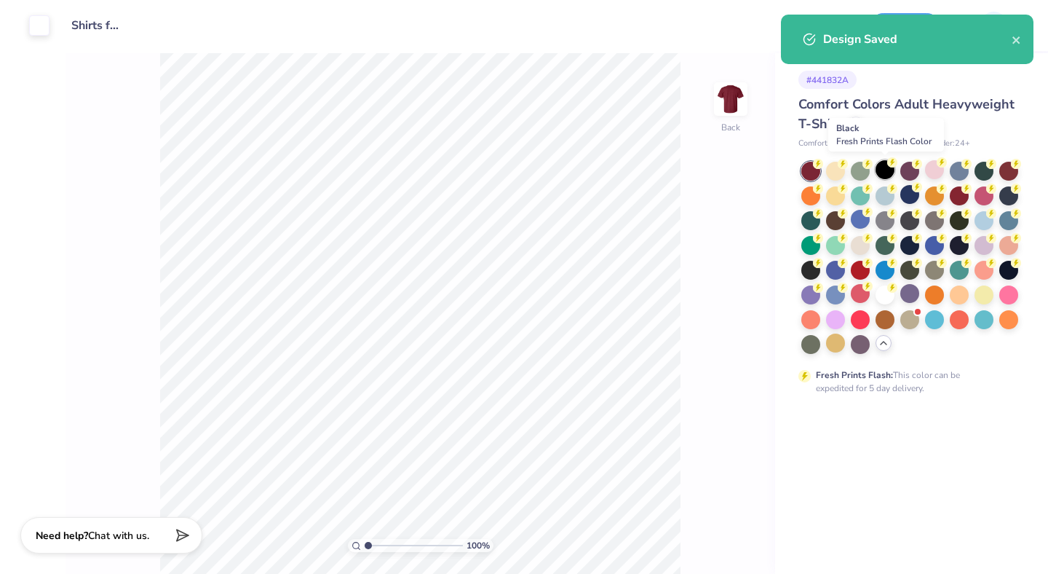
click at [881, 168] on div at bounding box center [885, 169] width 19 height 19
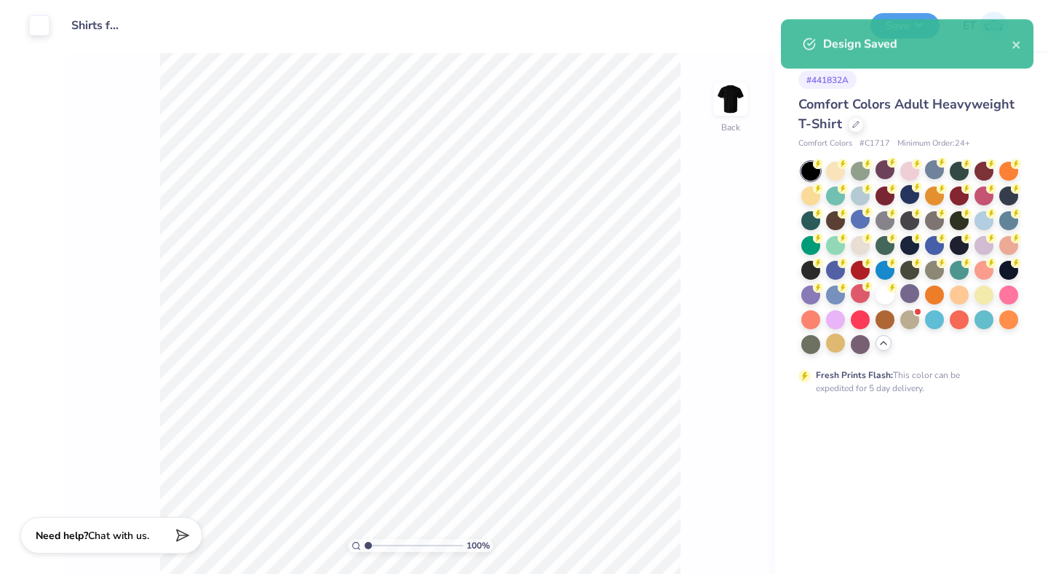
click at [903, 12] on div "Design Saved" at bounding box center [907, 45] width 258 height 66
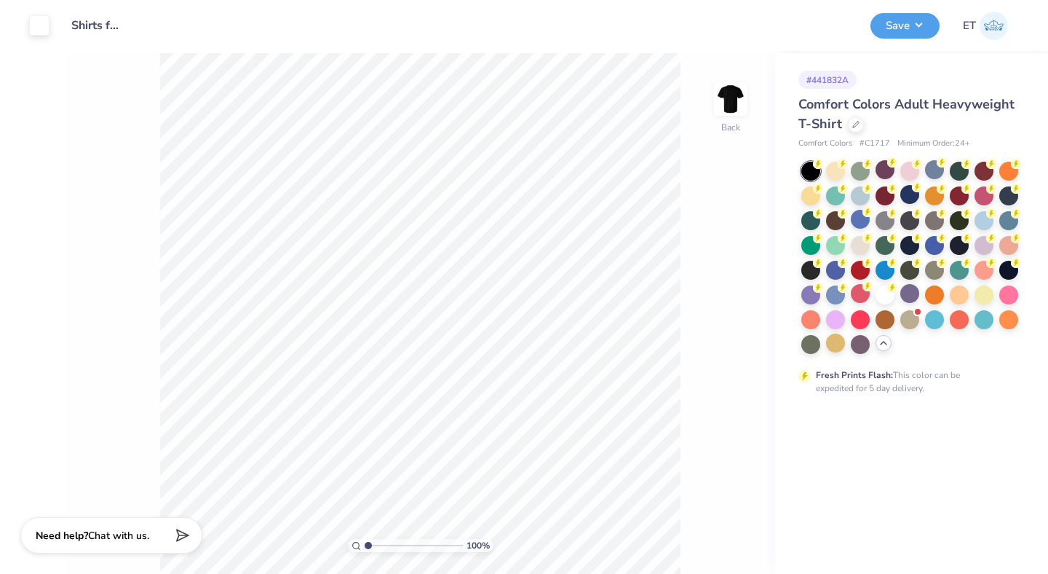
click at [911, 22] on button "Save" at bounding box center [905, 25] width 69 height 25
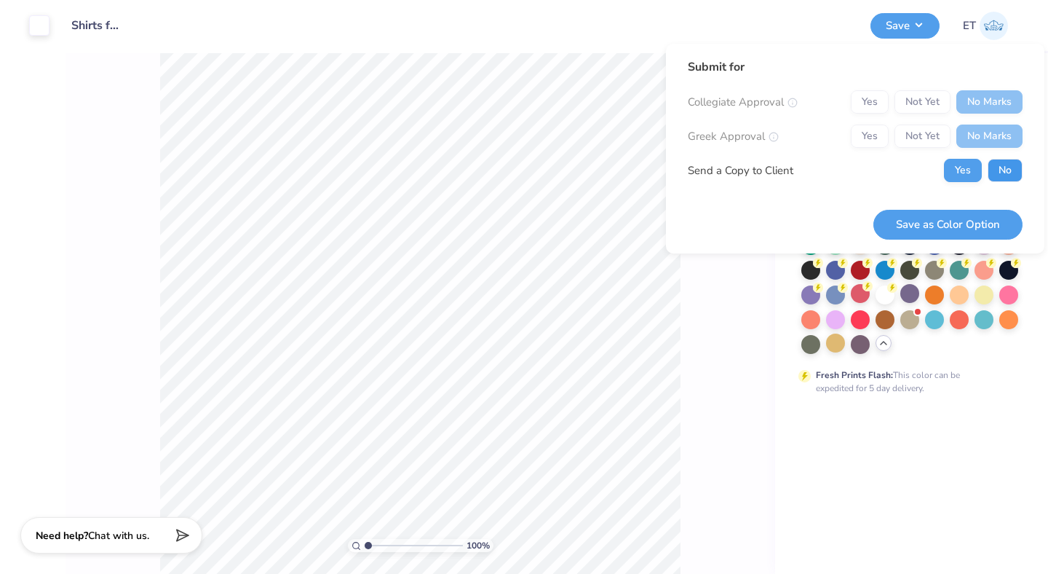
click at [1003, 172] on button "No" at bounding box center [1005, 170] width 35 height 23
click at [1000, 216] on button "Save as Color Option" at bounding box center [948, 225] width 149 height 30
